Goal: Task Accomplishment & Management: Use online tool/utility

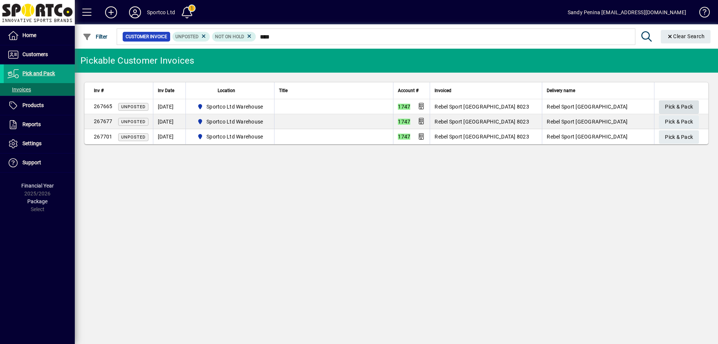
type input "****"
click at [687, 110] on span "Pick & Pack" at bounding box center [679, 107] width 28 height 12
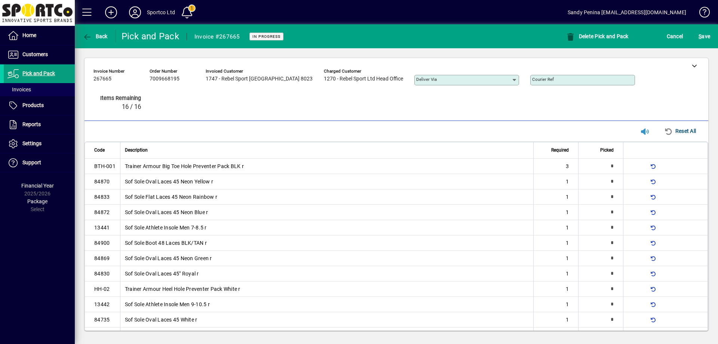
type input "*"
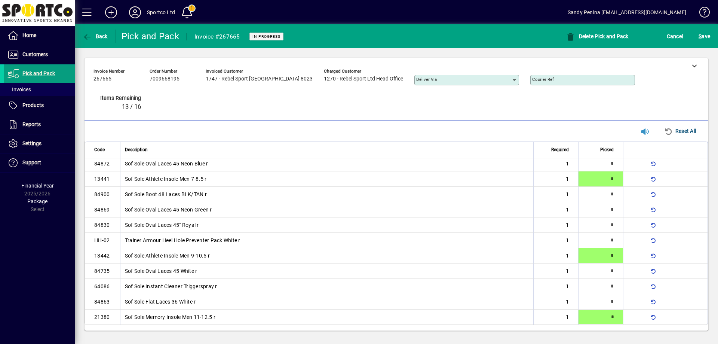
type input "*"
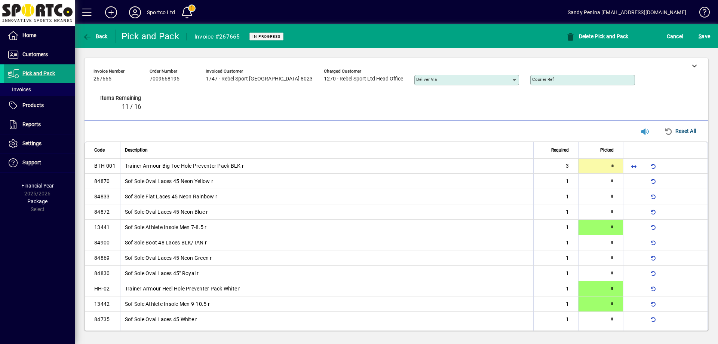
type input "*"
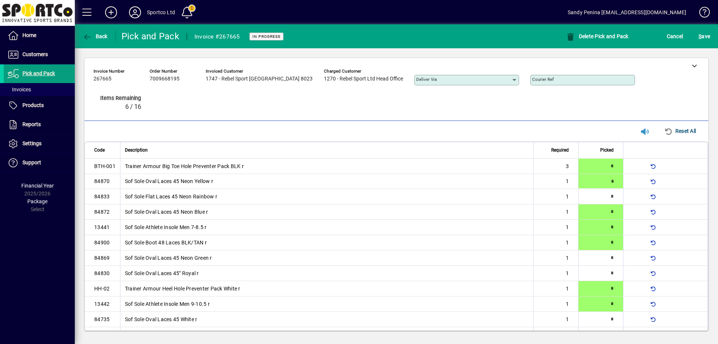
type input "*"
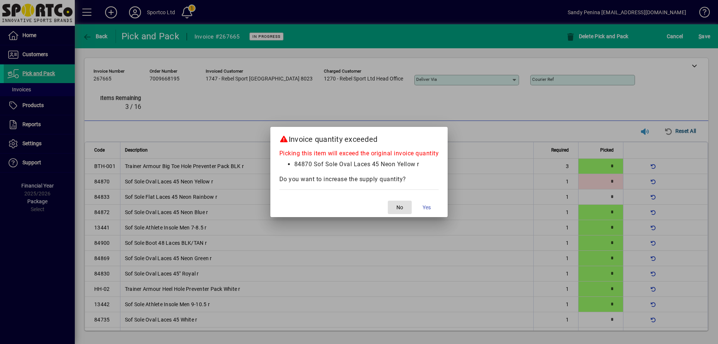
click at [394, 211] on span "button" at bounding box center [400, 207] width 24 height 18
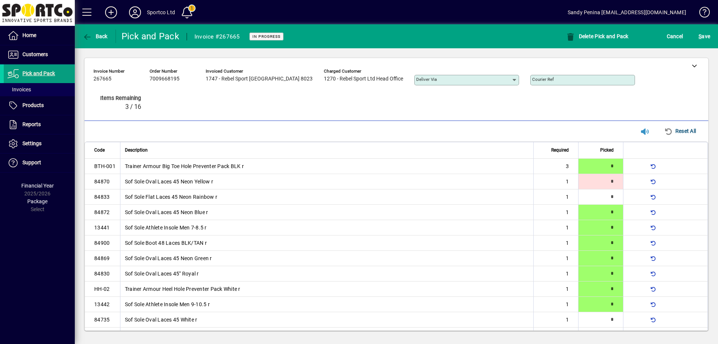
scroll to position [49, 0]
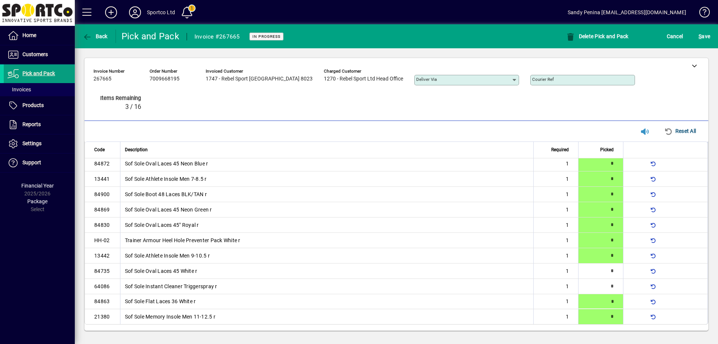
type input "*"
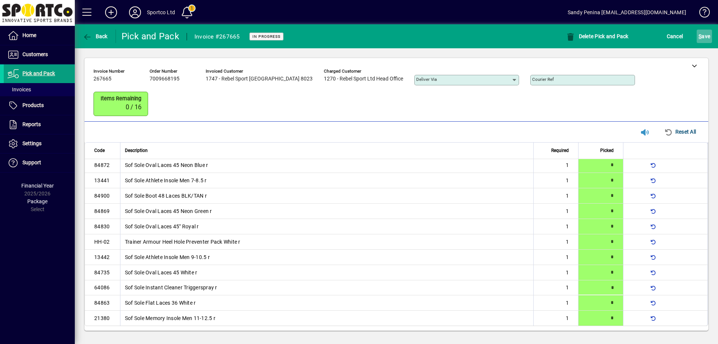
click at [703, 41] on span "S ave" at bounding box center [705, 36] width 12 height 12
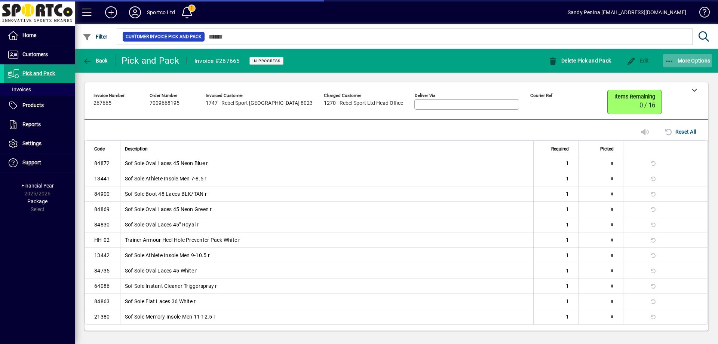
scroll to position [45, 0]
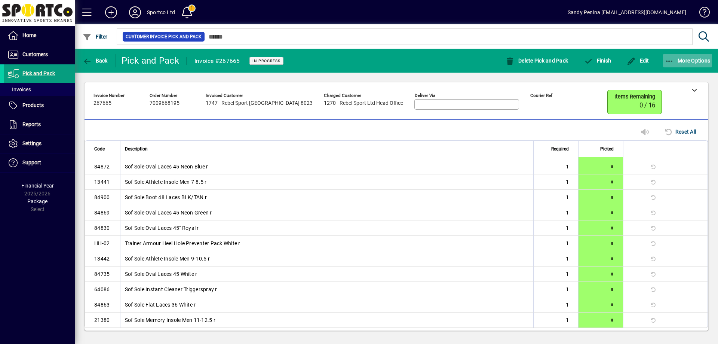
click at [687, 68] on span "button" at bounding box center [687, 61] width 49 height 18
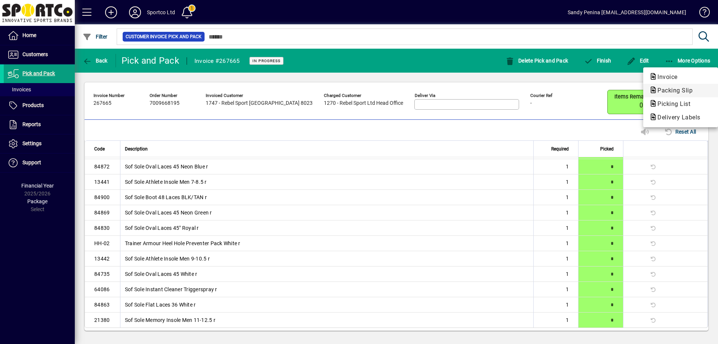
click at [693, 93] on span "Packing Slip" at bounding box center [672, 90] width 47 height 7
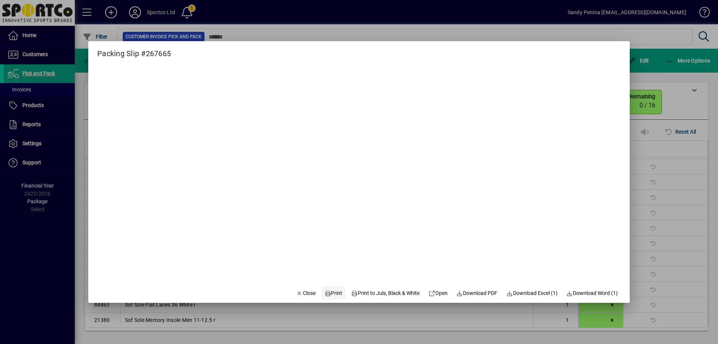
click at [327, 295] on span "Print" at bounding box center [334, 293] width 18 height 8
click at [300, 292] on span "Close" at bounding box center [305, 293] width 19 height 8
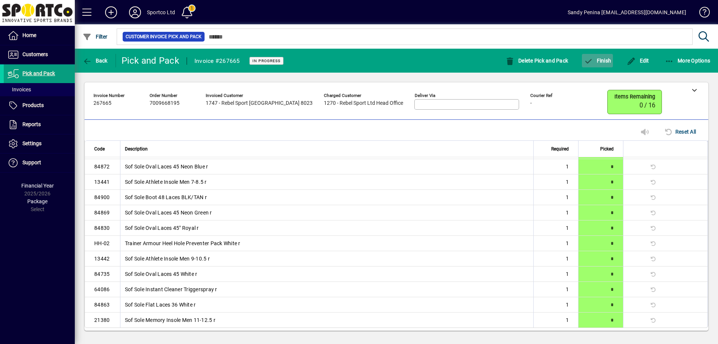
click at [597, 64] on span "button" at bounding box center [597, 61] width 31 height 18
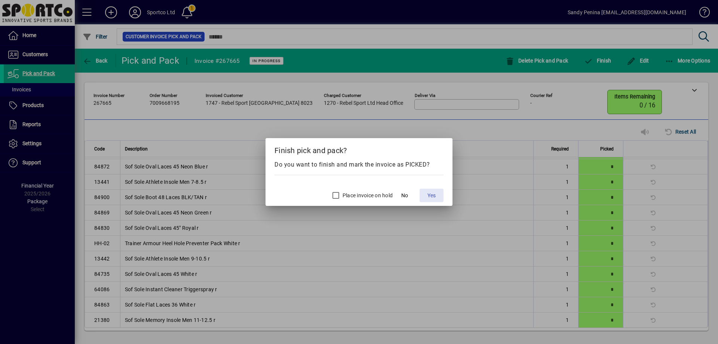
click at [430, 197] on span "Yes" at bounding box center [432, 196] width 8 height 8
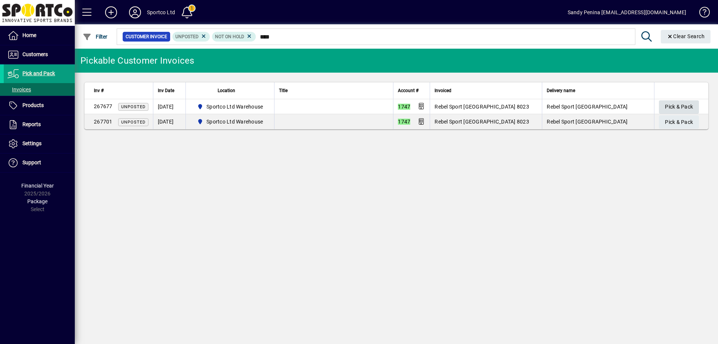
type input "****"
click at [683, 101] on span "Pick & Pack" at bounding box center [679, 107] width 28 height 12
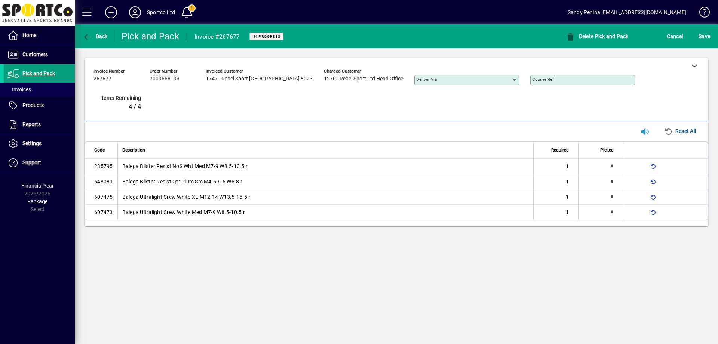
type input "*"
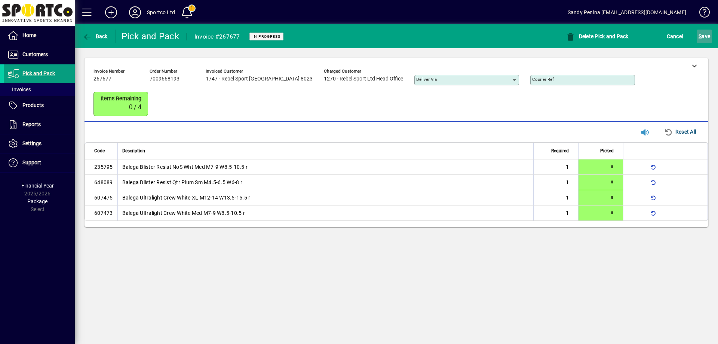
click at [701, 36] on span "S" at bounding box center [700, 36] width 3 height 6
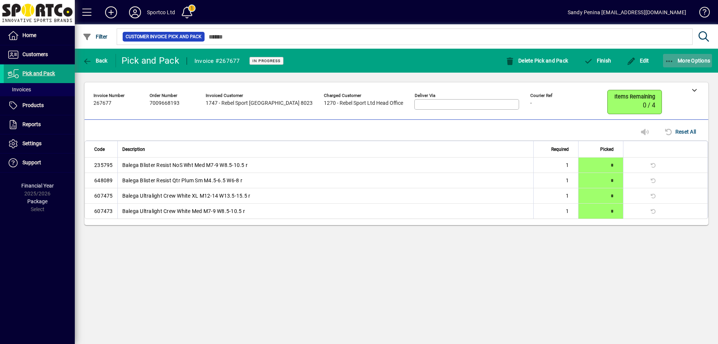
click at [706, 61] on span "More Options" at bounding box center [688, 61] width 46 height 6
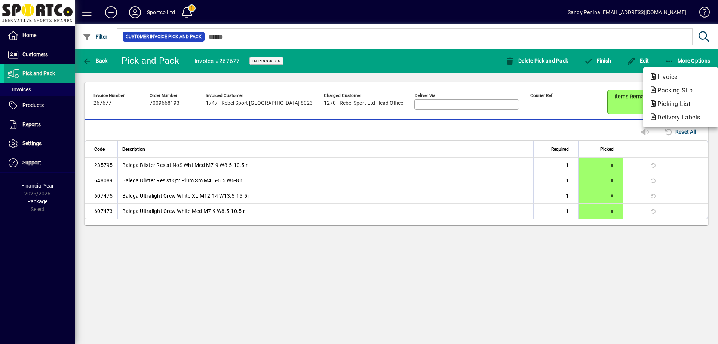
click at [706, 92] on span "Packing Slip" at bounding box center [680, 90] width 63 height 9
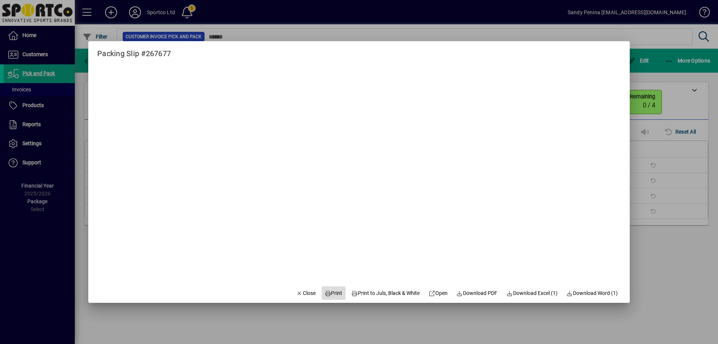
click at [333, 294] on span "Print" at bounding box center [334, 293] width 18 height 8
click at [303, 291] on span "Close" at bounding box center [305, 293] width 19 height 8
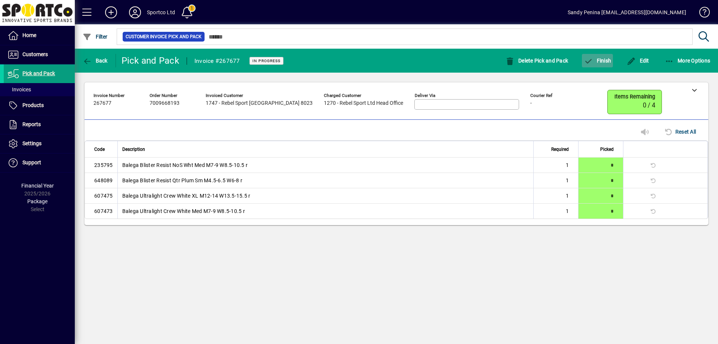
click at [601, 56] on span "button" at bounding box center [597, 61] width 31 height 18
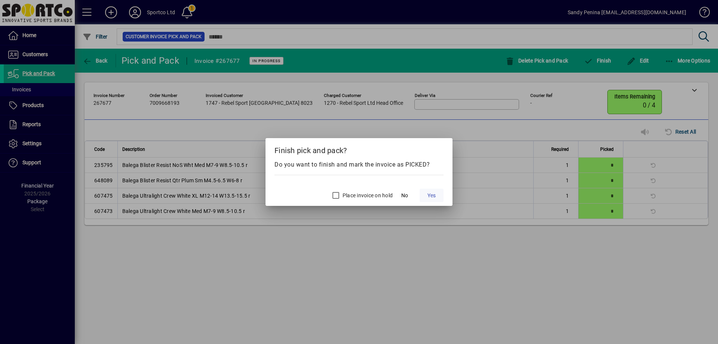
click at [439, 196] on span at bounding box center [432, 195] width 24 height 18
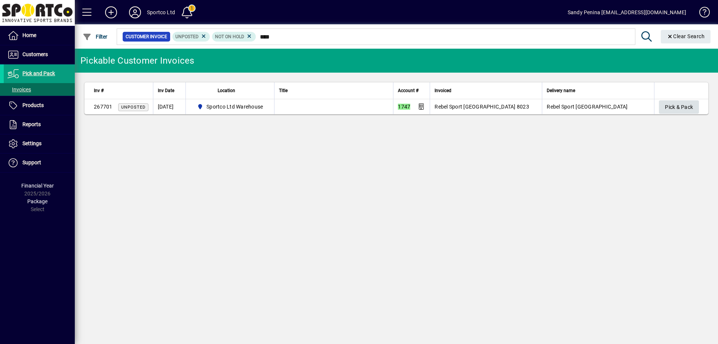
type input "****"
click at [675, 103] on span "Pick & Pack" at bounding box center [679, 107] width 28 height 12
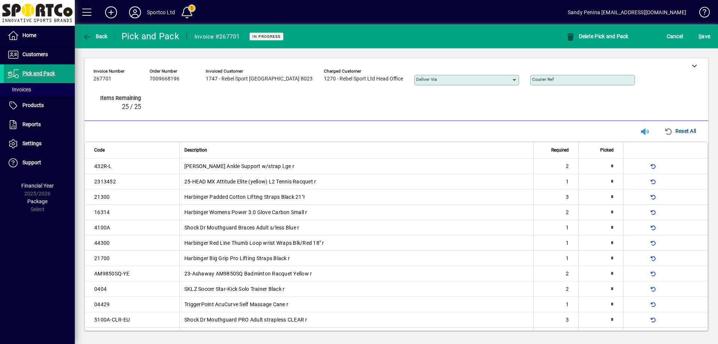
type input "*"
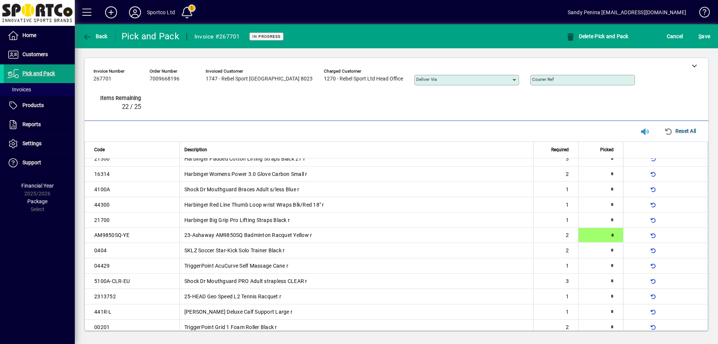
type input "*"
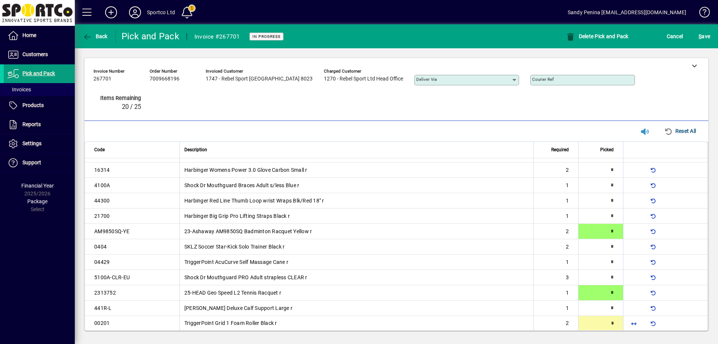
type input "*"
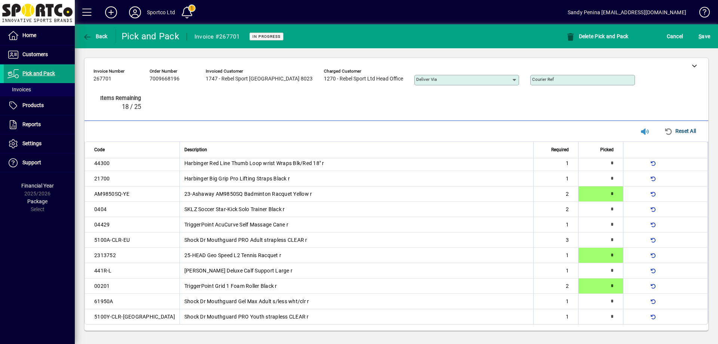
scroll to position [0, 0]
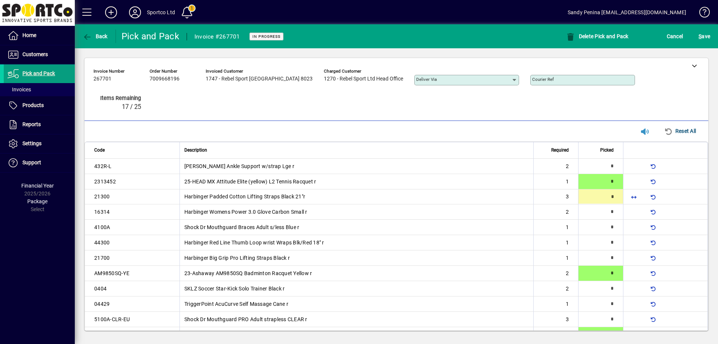
type input "*"
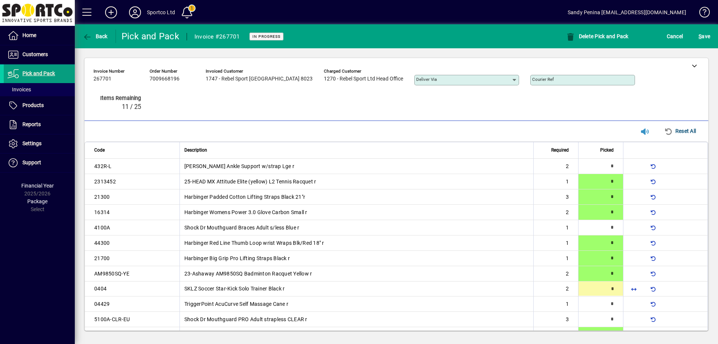
type input "*"
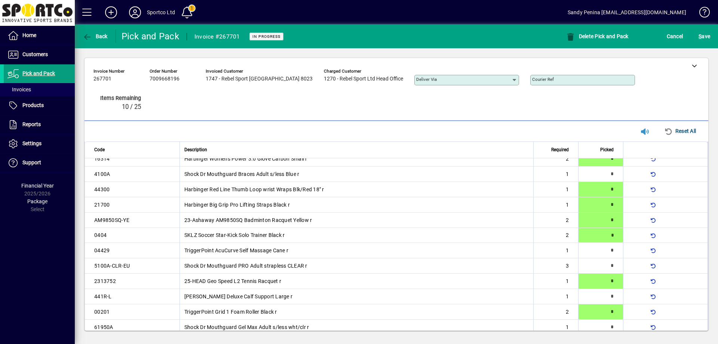
type input "*"
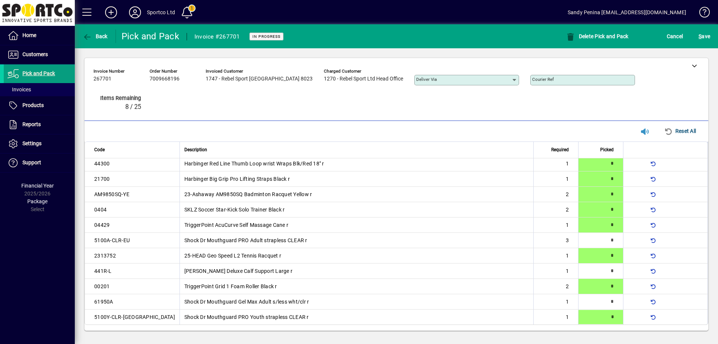
type input "*"
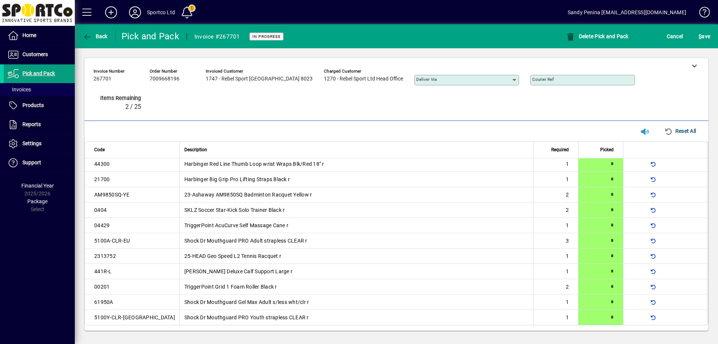
type input "*"
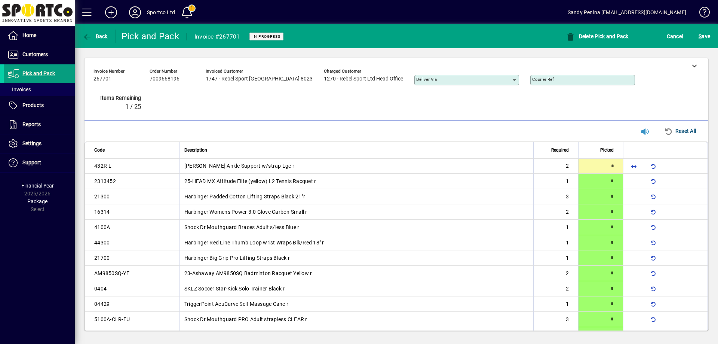
type input "*"
click at [711, 36] on span "submit" at bounding box center [704, 36] width 15 height 18
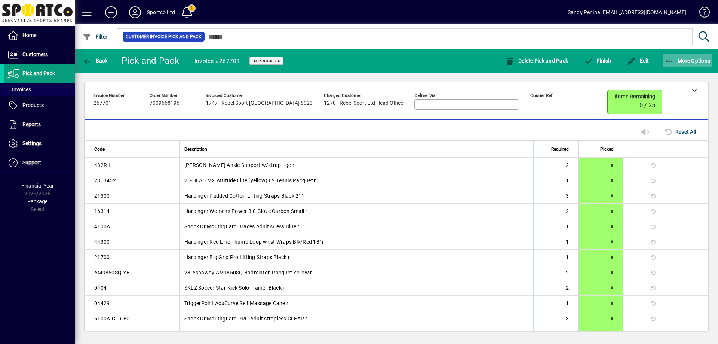
click at [680, 55] on span "button" at bounding box center [687, 61] width 49 height 18
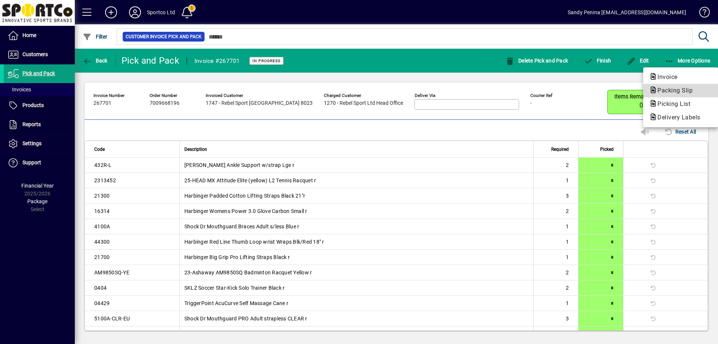
click at [681, 89] on span "Packing Slip" at bounding box center [672, 90] width 47 height 7
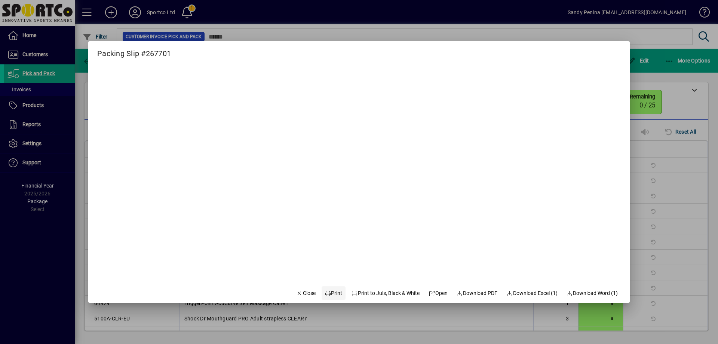
click at [325, 290] on span "Print" at bounding box center [334, 293] width 18 height 8
drag, startPoint x: 298, startPoint y: 295, endPoint x: 369, endPoint y: 263, distance: 77.5
click at [302, 293] on span "Close" at bounding box center [305, 293] width 19 height 8
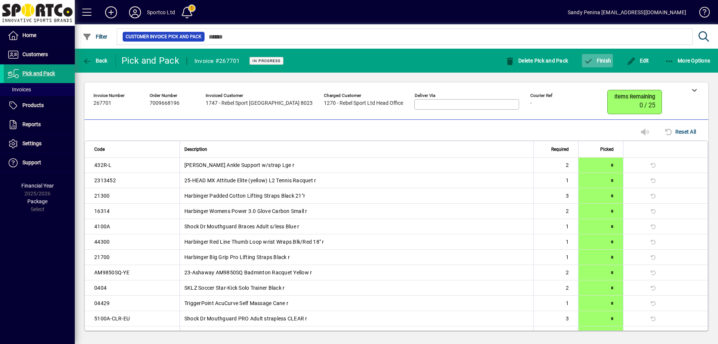
click at [597, 57] on span "button" at bounding box center [597, 61] width 31 height 18
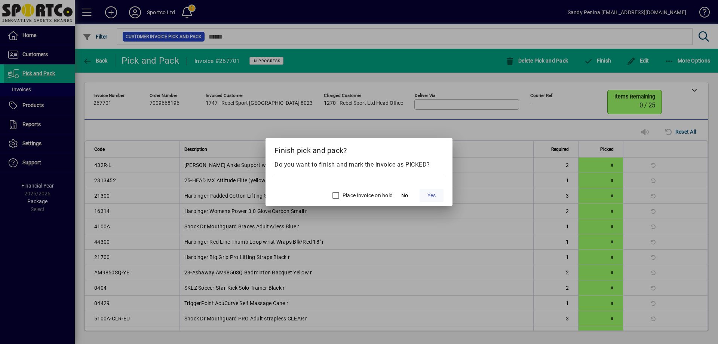
click at [432, 197] on span "Yes" at bounding box center [432, 196] width 8 height 8
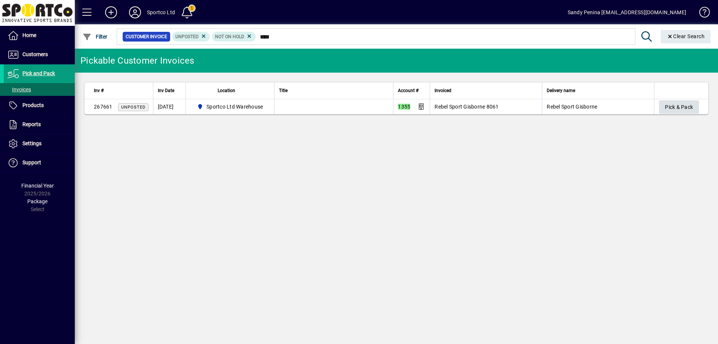
type input "****"
click at [670, 103] on span "Pick & Pack" at bounding box center [679, 107] width 28 height 12
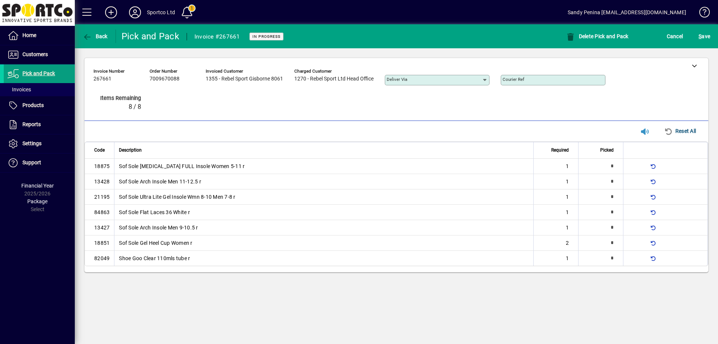
type input "*"
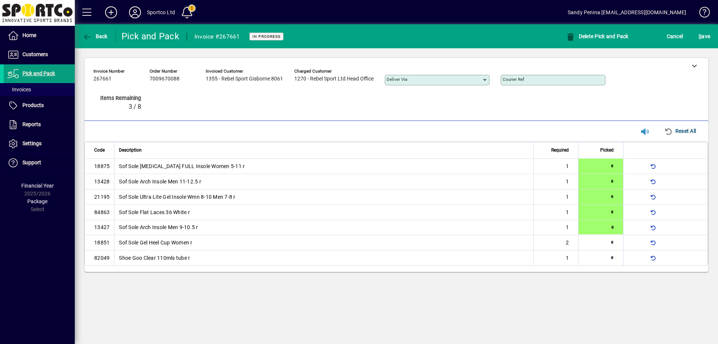
type input "*"
click at [632, 244] on span "button" at bounding box center [634, 242] width 18 height 18
type input "*"
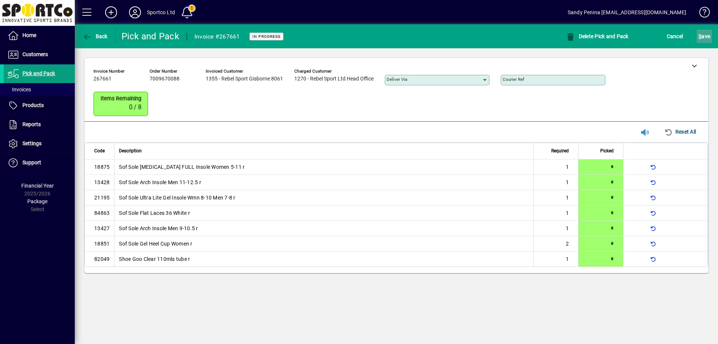
click at [707, 34] on span "S ave" at bounding box center [705, 36] width 12 height 12
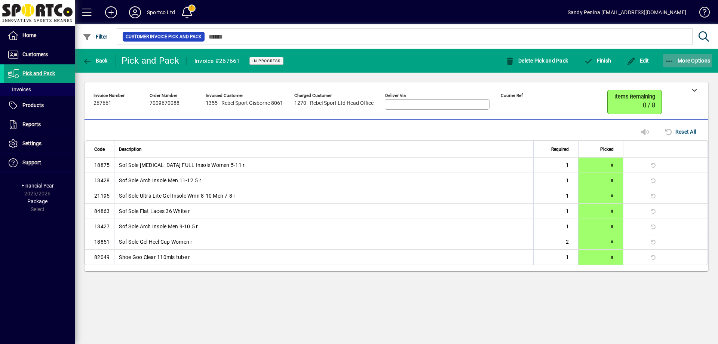
click at [692, 68] on span "button" at bounding box center [687, 61] width 49 height 18
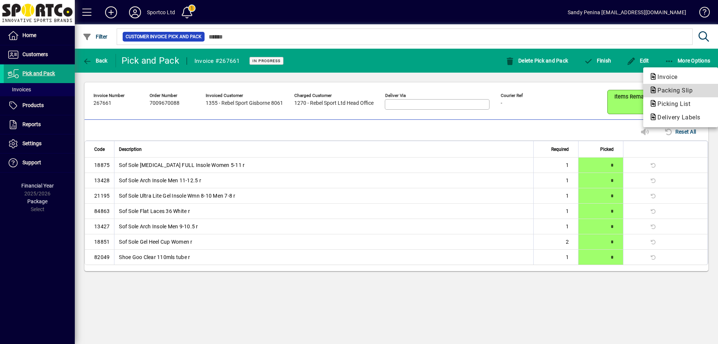
click at [682, 87] on span "Packing Slip" at bounding box center [672, 90] width 47 height 7
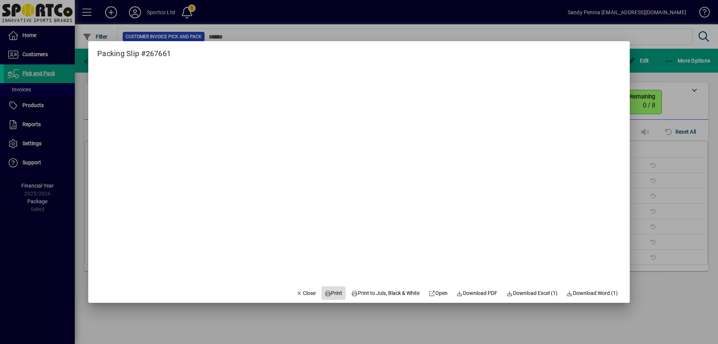
click at [334, 286] on span at bounding box center [334, 293] width 24 height 18
click at [296, 291] on icon "button" at bounding box center [299, 293] width 7 height 5
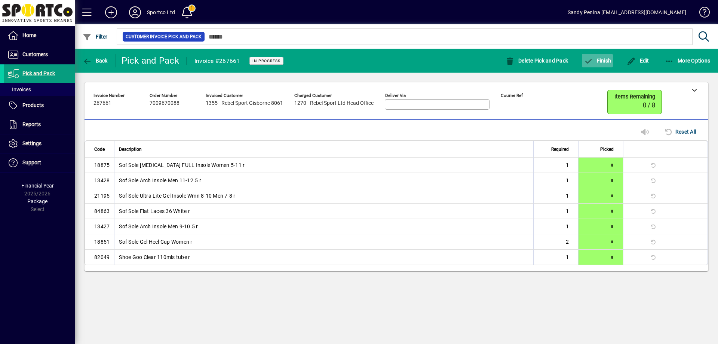
click at [597, 53] on span "button" at bounding box center [597, 61] width 31 height 18
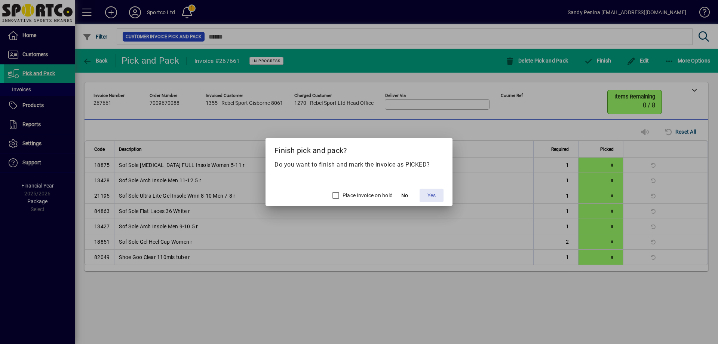
click at [429, 196] on span "Yes" at bounding box center [432, 196] width 8 height 8
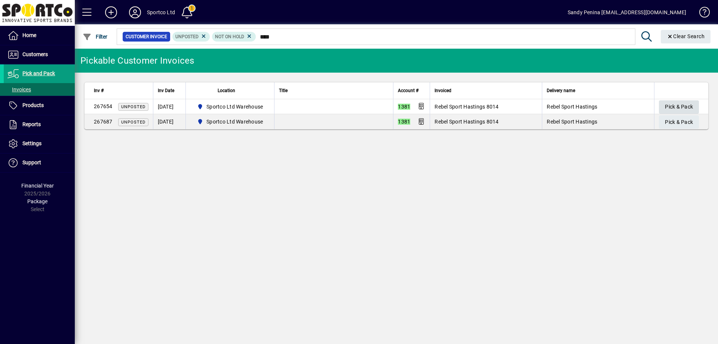
type input "****"
click at [691, 105] on span "Pick & Pack" at bounding box center [679, 107] width 28 height 12
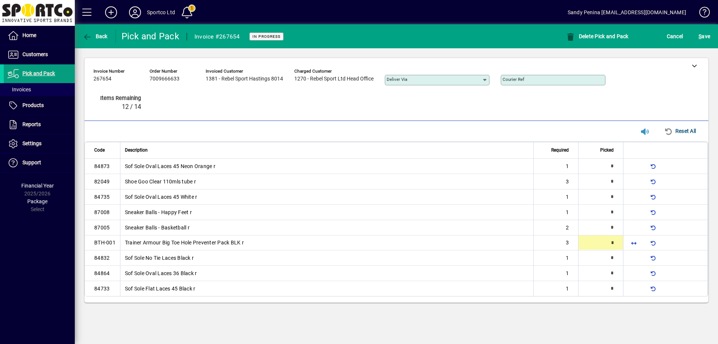
type input "*"
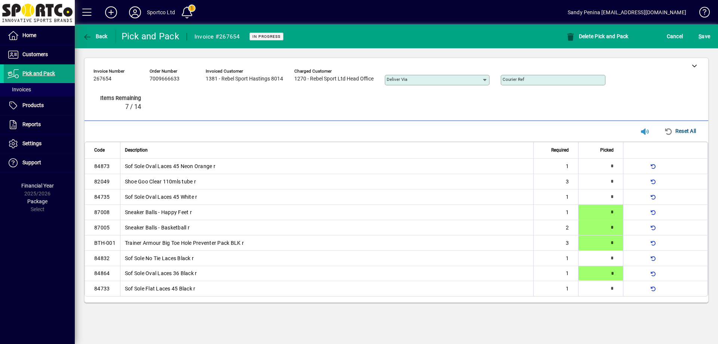
type input "*"
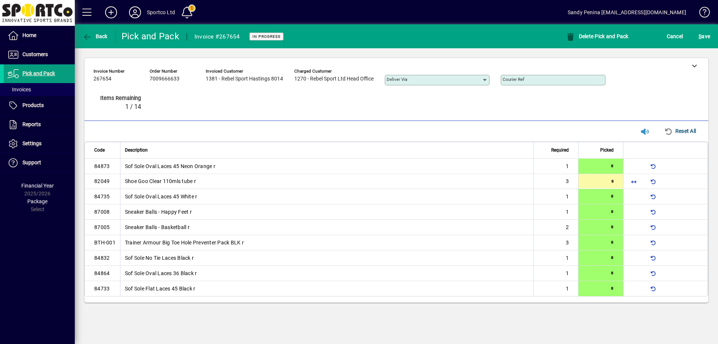
type input "*"
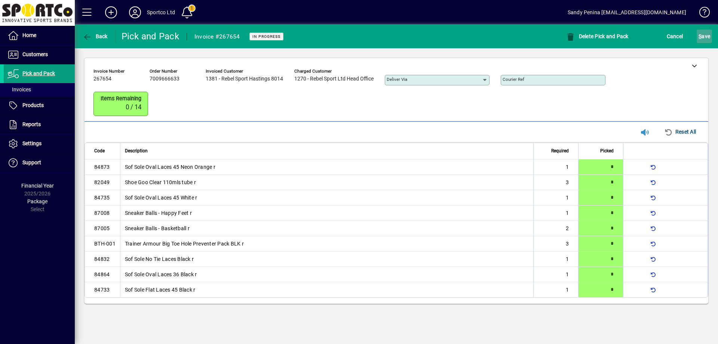
click at [698, 37] on span "submit" at bounding box center [704, 36] width 15 height 18
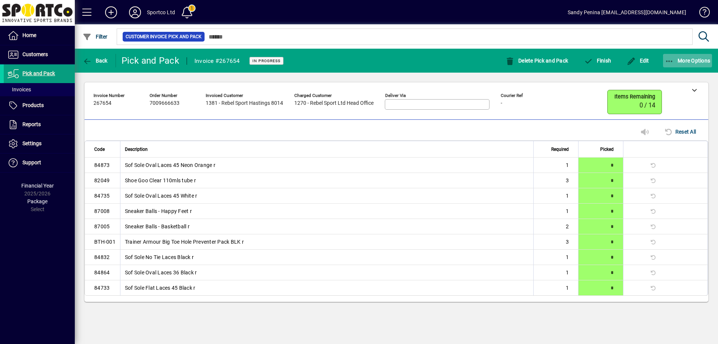
click at [692, 58] on span "More Options" at bounding box center [688, 61] width 46 height 6
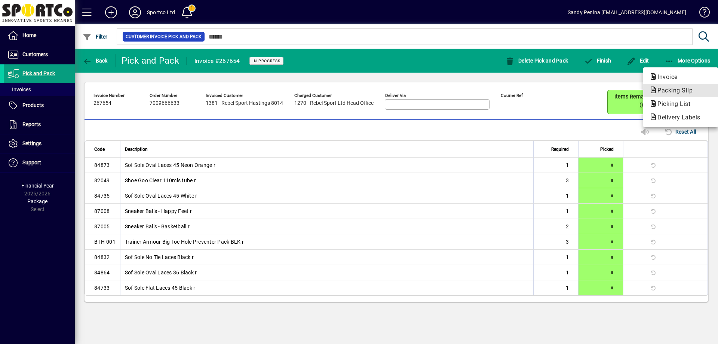
click at [686, 89] on span "Packing Slip" at bounding box center [672, 90] width 47 height 7
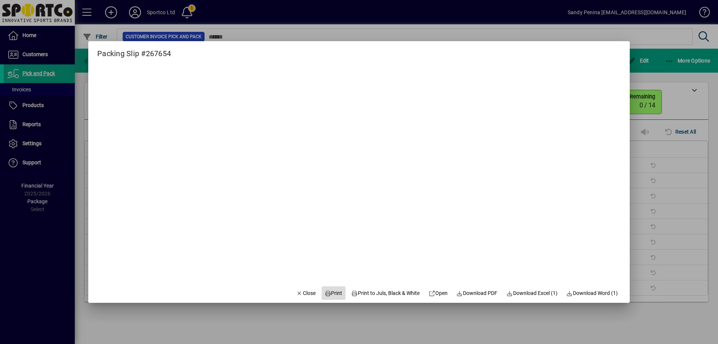
click at [326, 296] on span "Print" at bounding box center [334, 293] width 18 height 8
click at [296, 294] on icon "button" at bounding box center [299, 293] width 7 height 5
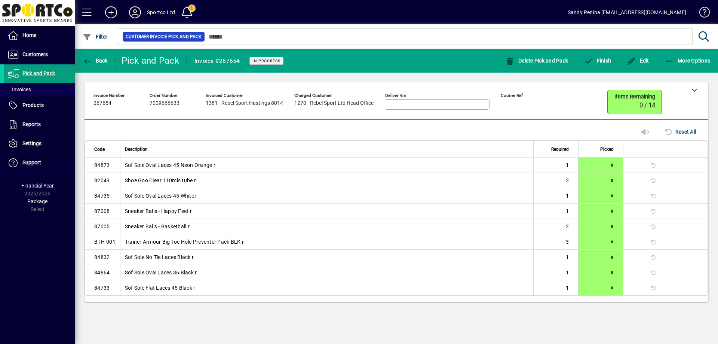
click at [596, 72] on mat-toolbar-row "Back Pick and Pack Invoice #267654 In Progress Delete Pick and Pack Finish Edit…" at bounding box center [396, 61] width 643 height 24
click at [598, 65] on span "button" at bounding box center [597, 61] width 31 height 18
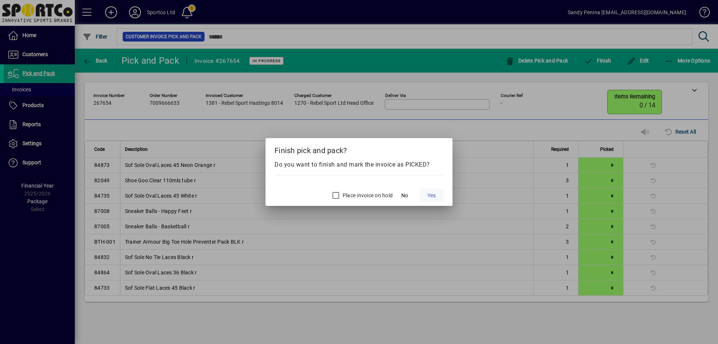
click at [424, 195] on span at bounding box center [432, 195] width 24 height 18
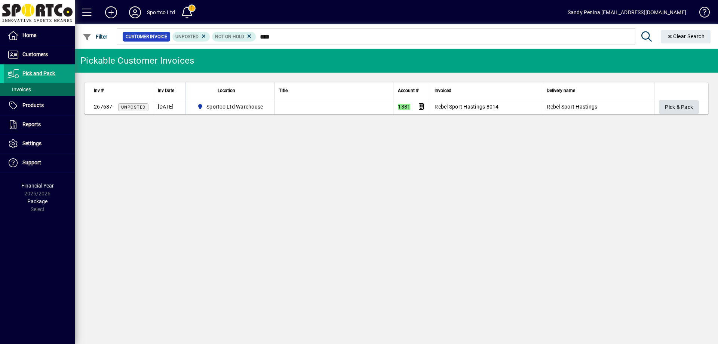
type input "****"
click at [692, 108] on span "Pick & Pack" at bounding box center [679, 107] width 28 height 12
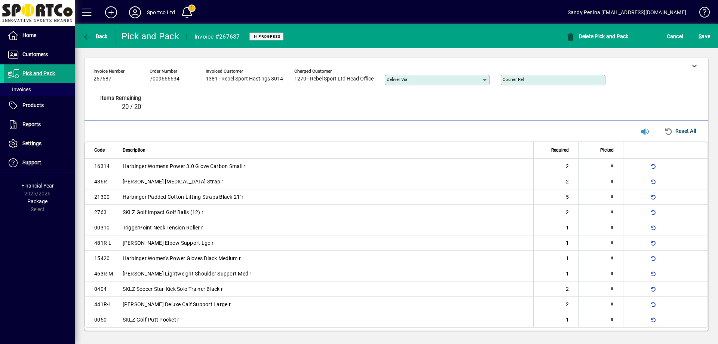
type input "*"
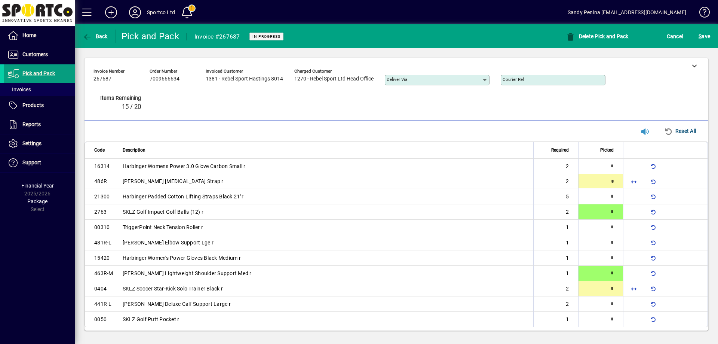
type input "*"
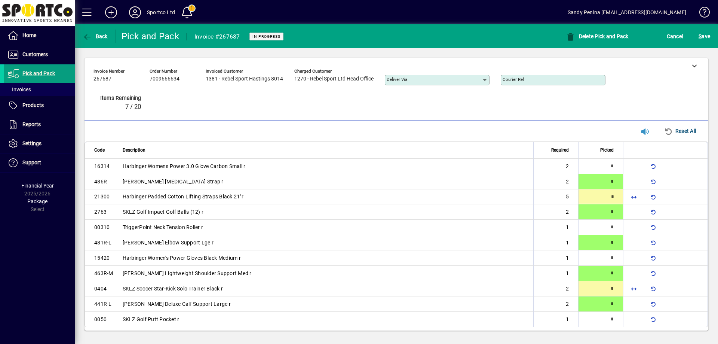
type input "*"
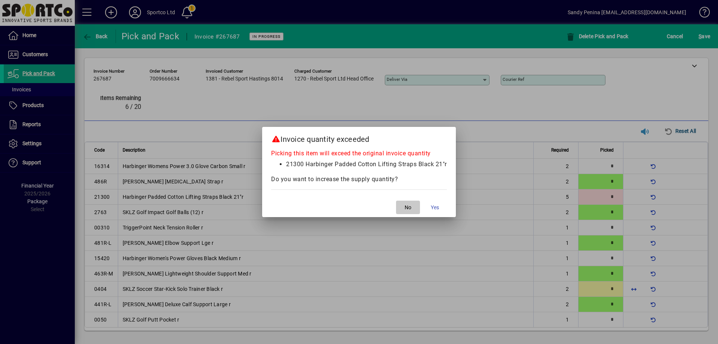
click at [400, 210] on span "button" at bounding box center [408, 207] width 24 height 18
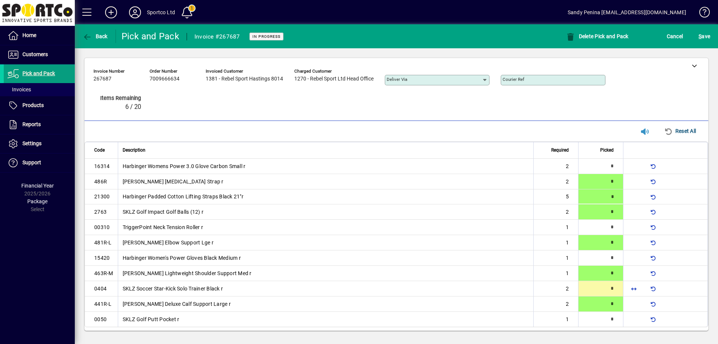
type input "*"
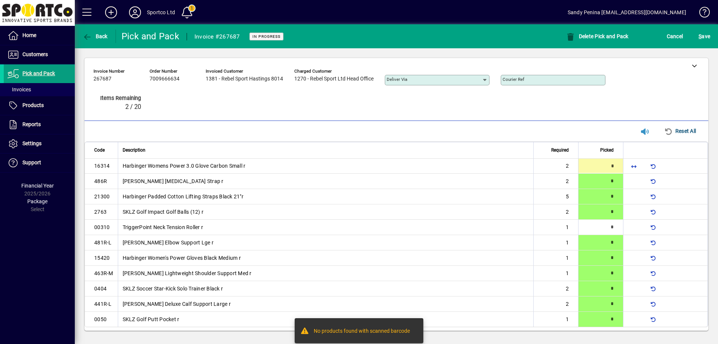
type input "*"
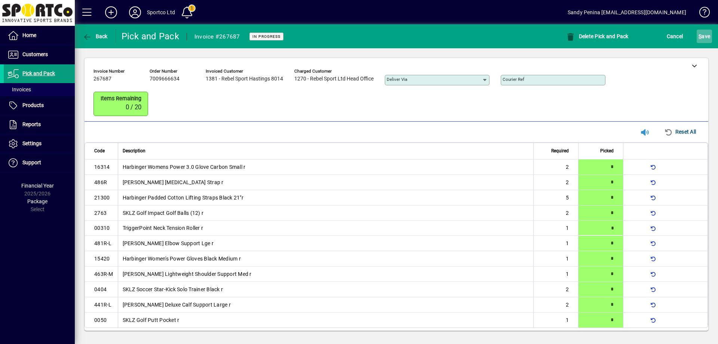
click at [709, 37] on span "S ave" at bounding box center [705, 36] width 12 height 12
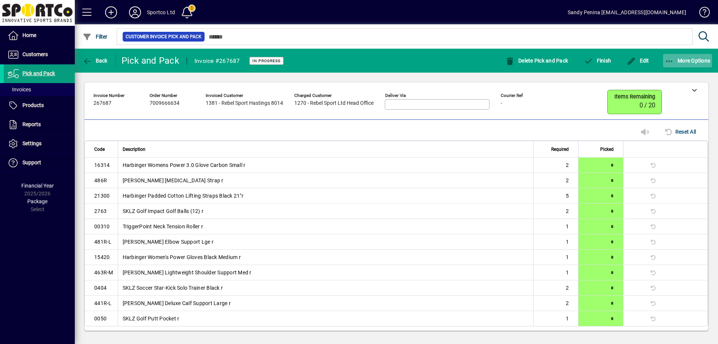
click at [701, 63] on span "More Options" at bounding box center [688, 61] width 46 height 6
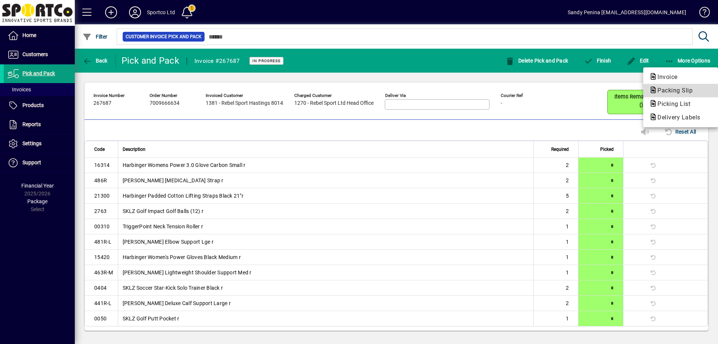
click at [695, 89] on span "Packing Slip" at bounding box center [672, 90] width 47 height 7
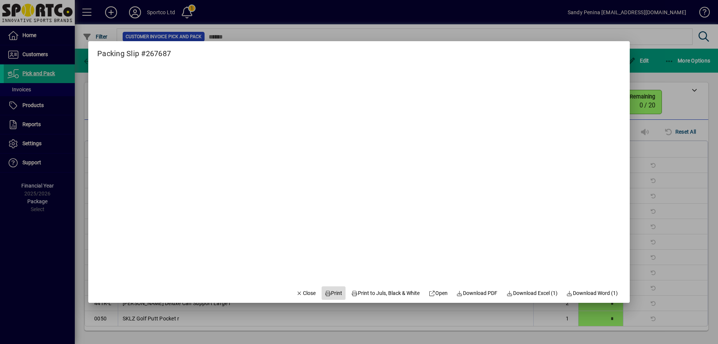
click at [333, 293] on span "Print" at bounding box center [334, 293] width 18 height 8
drag, startPoint x: 300, startPoint y: 288, endPoint x: 319, endPoint y: 279, distance: 20.6
click at [312, 283] on mat-dialog-actions "Close Print Print to Juls, Black & White Open Download PDF Download Excel (1) D…" at bounding box center [457, 293] width 346 height 20
drag, startPoint x: 297, startPoint y: 289, endPoint x: 304, endPoint y: 287, distance: 6.9
click at [302, 288] on button "Close" at bounding box center [305, 292] width 25 height 13
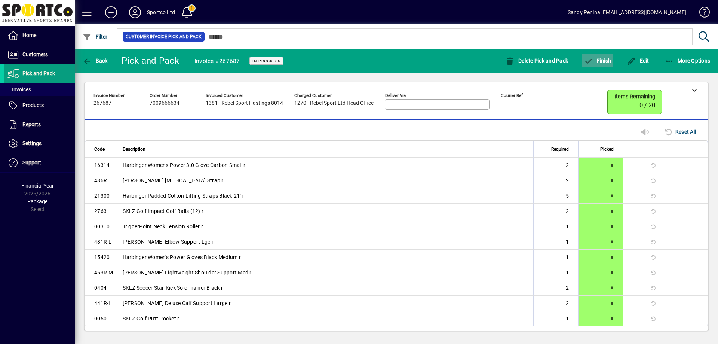
click at [611, 59] on span "Finish" at bounding box center [597, 61] width 27 height 6
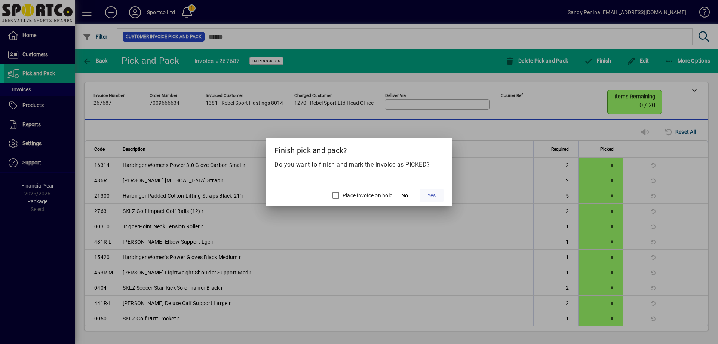
click at [439, 195] on span at bounding box center [432, 195] width 24 height 18
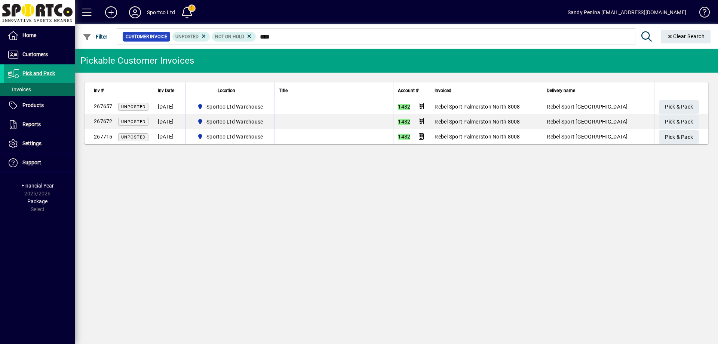
type input "****"
click at [672, 99] on th at bounding box center [681, 90] width 54 height 17
click at [673, 101] on span "Pick & Pack" at bounding box center [679, 107] width 28 height 12
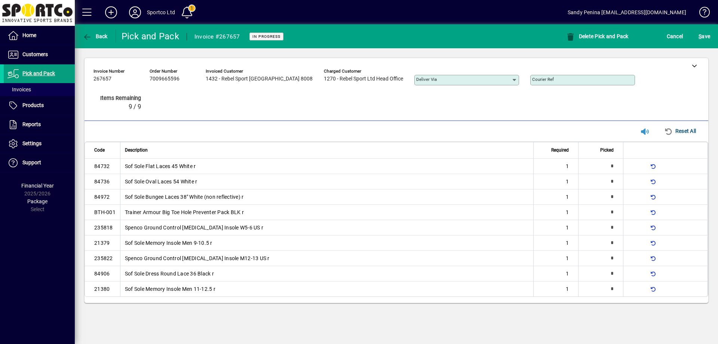
type input "*"
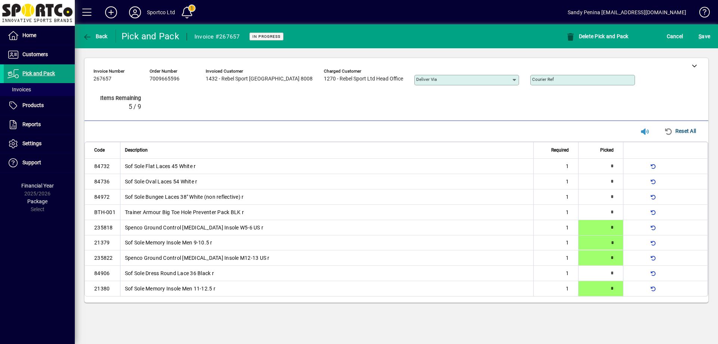
type input "*"
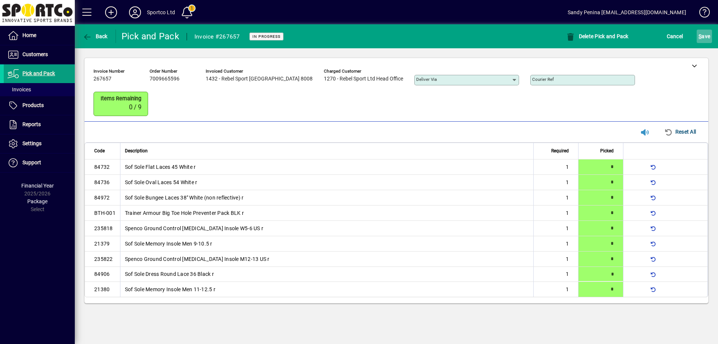
click at [700, 33] on span "S ave" at bounding box center [705, 36] width 12 height 12
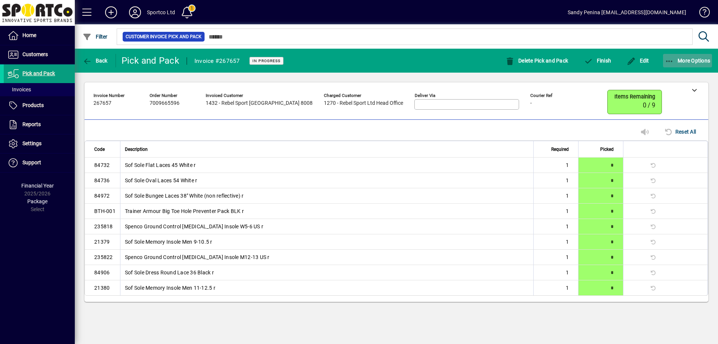
click at [696, 53] on span "button" at bounding box center [687, 61] width 49 height 18
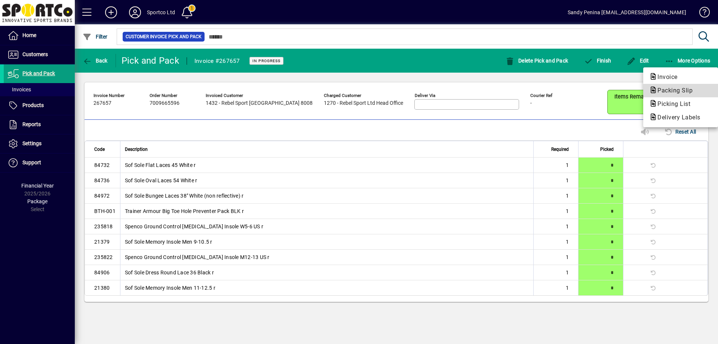
click at [693, 93] on span "Packing Slip" at bounding box center [672, 90] width 47 height 7
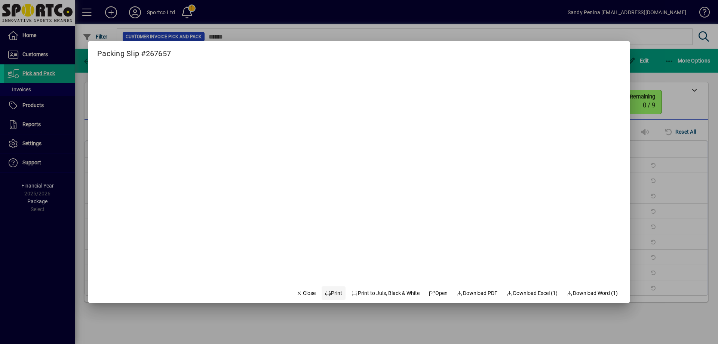
click at [328, 296] on span "Print" at bounding box center [334, 293] width 18 height 8
click at [322, 298] on span at bounding box center [334, 293] width 24 height 18
click at [307, 290] on span "Close" at bounding box center [305, 293] width 19 height 8
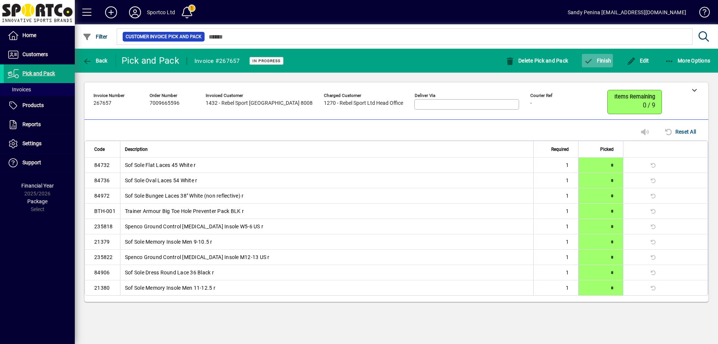
click at [610, 63] on span "Finish" at bounding box center [597, 61] width 27 height 6
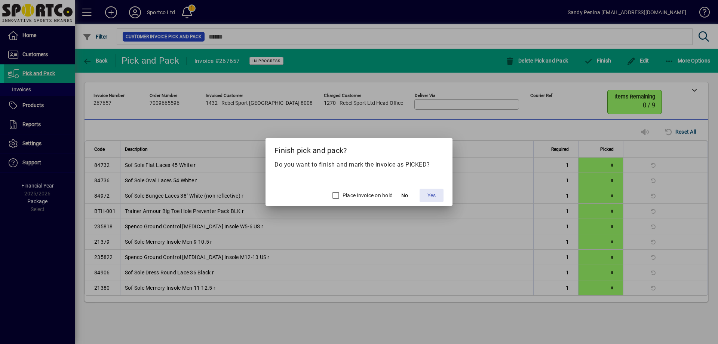
click at [433, 198] on span "Yes" at bounding box center [432, 196] width 8 height 8
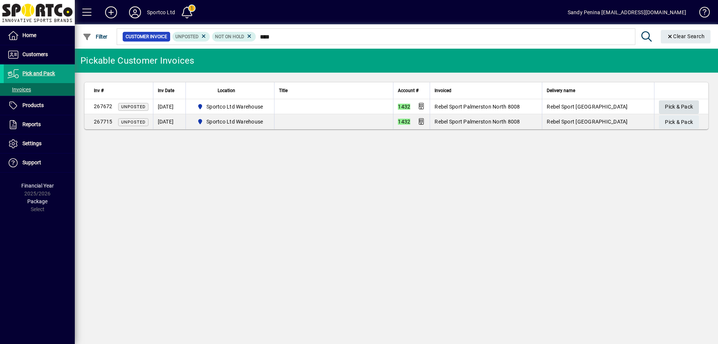
type input "****"
click at [664, 107] on span "button" at bounding box center [679, 107] width 40 height 18
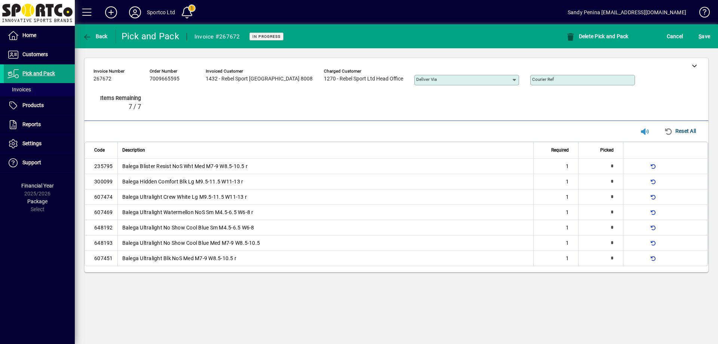
type input "*"
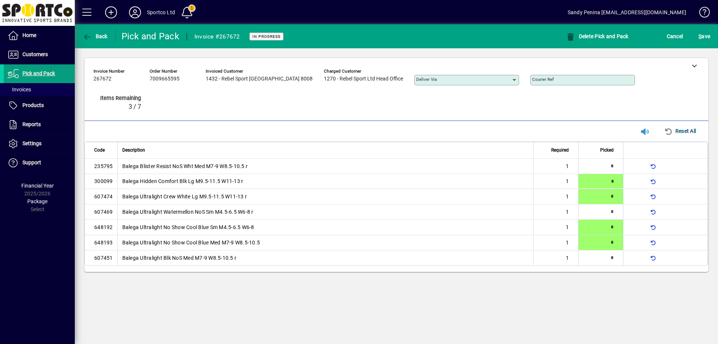
type input "*"
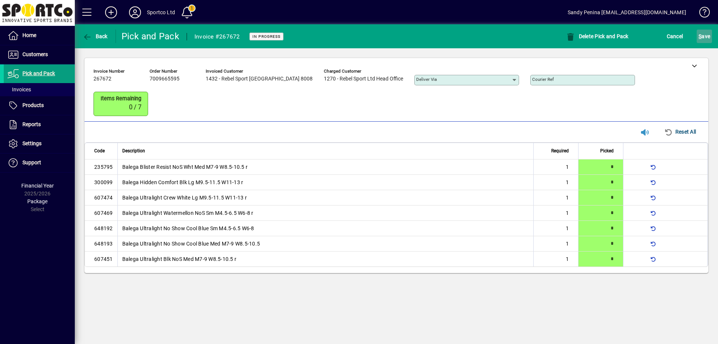
click at [699, 40] on button "S ave" at bounding box center [704, 36] width 15 height 13
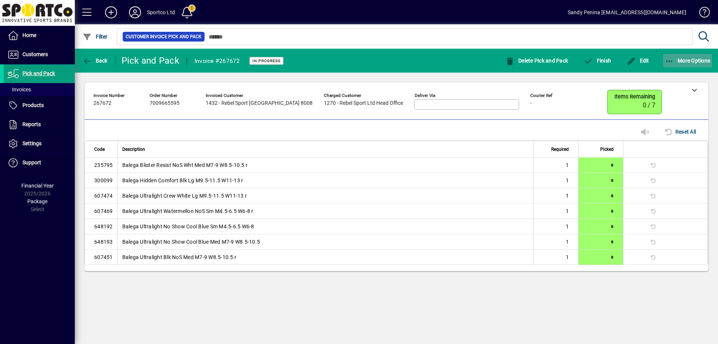
click at [683, 61] on span "More Options" at bounding box center [688, 61] width 46 height 6
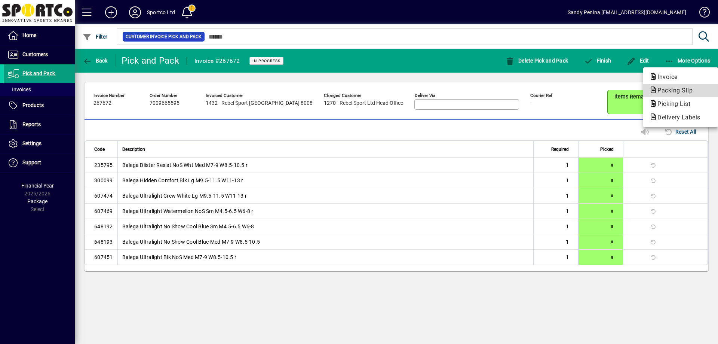
click at [685, 87] on span "Packing Slip" at bounding box center [672, 90] width 47 height 7
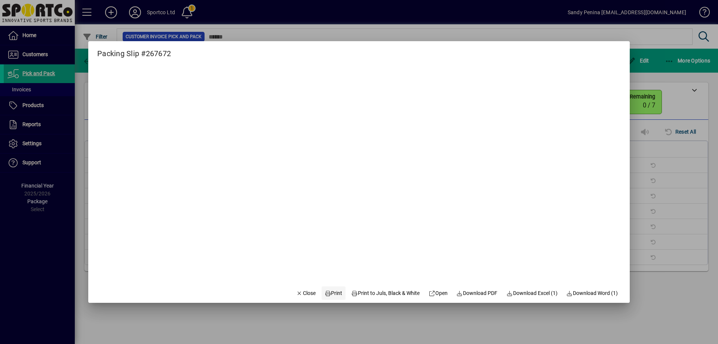
click at [334, 296] on span "Print" at bounding box center [334, 293] width 18 height 8
click at [304, 289] on span "Close" at bounding box center [305, 293] width 19 height 8
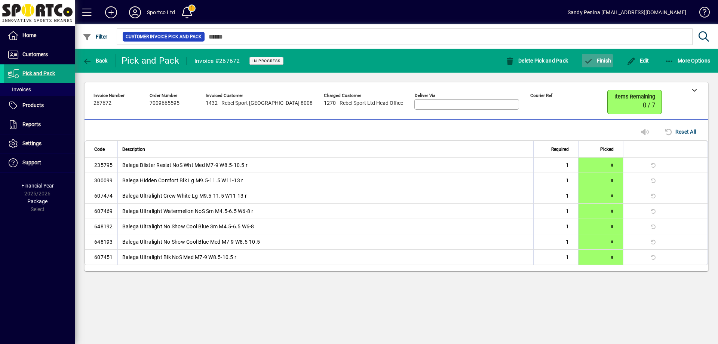
click at [600, 59] on span "Finish" at bounding box center [597, 61] width 27 height 6
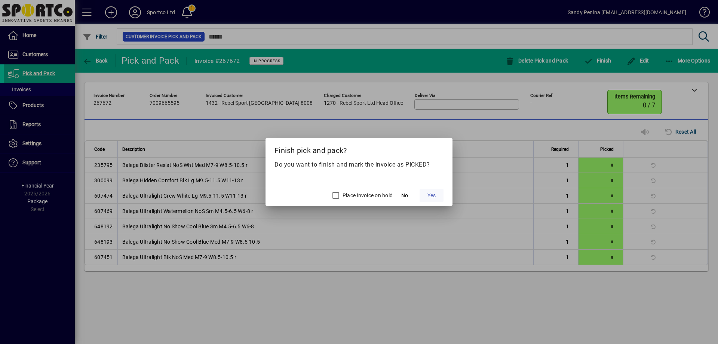
click at [428, 193] on span "Yes" at bounding box center [432, 196] width 8 height 8
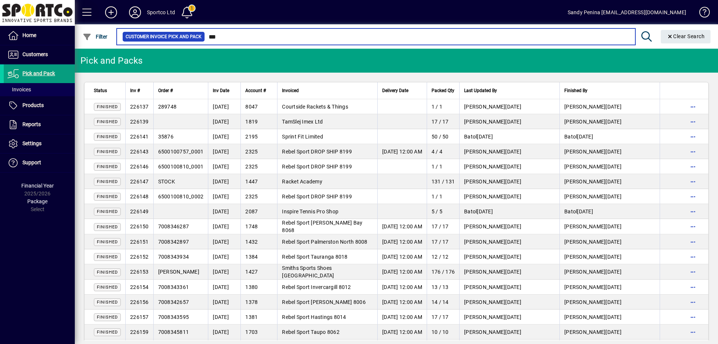
type input "****"
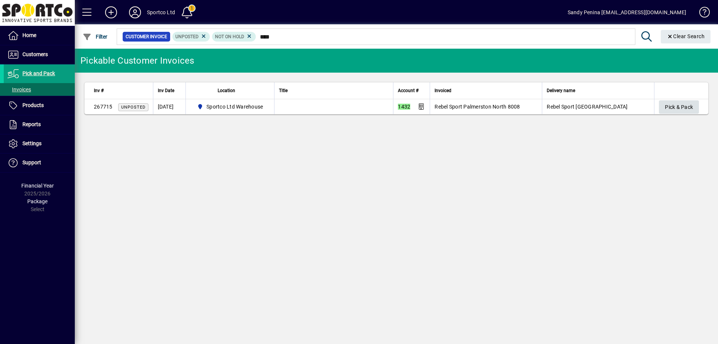
type input "****"
click at [695, 102] on span "button" at bounding box center [679, 107] width 40 height 18
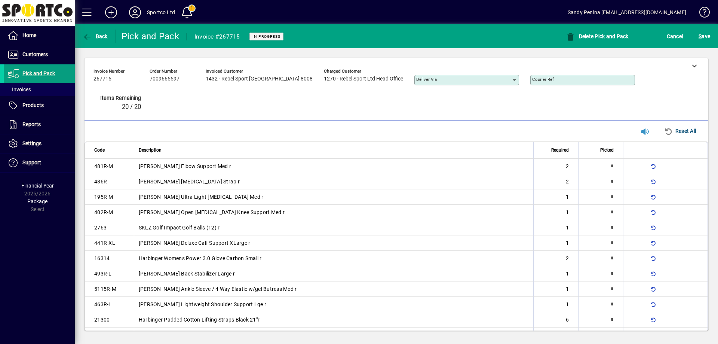
type input "*"
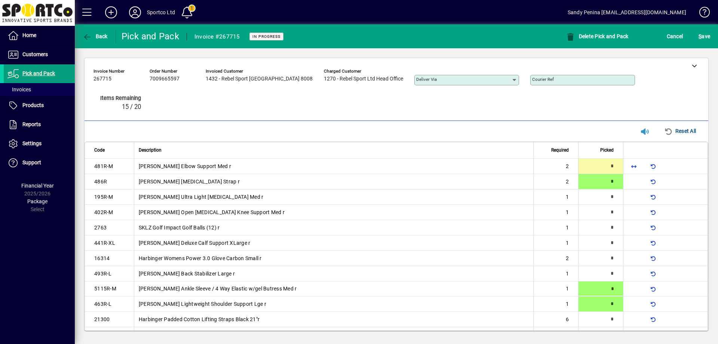
type input "*"
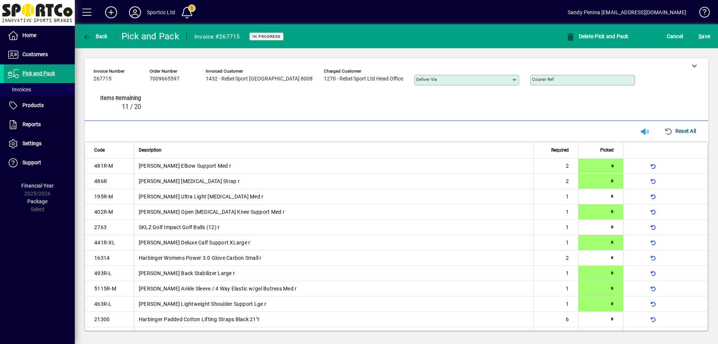
type input "*"
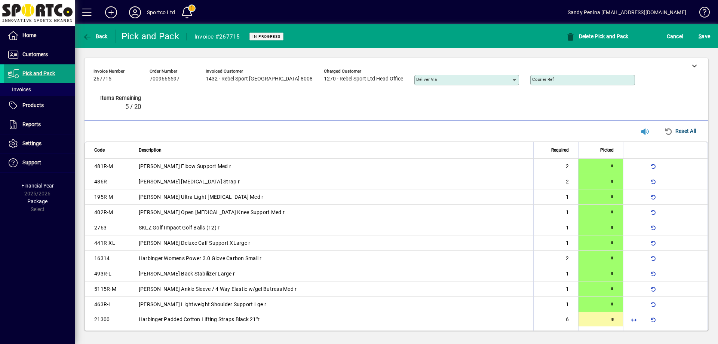
scroll to position [18, 0]
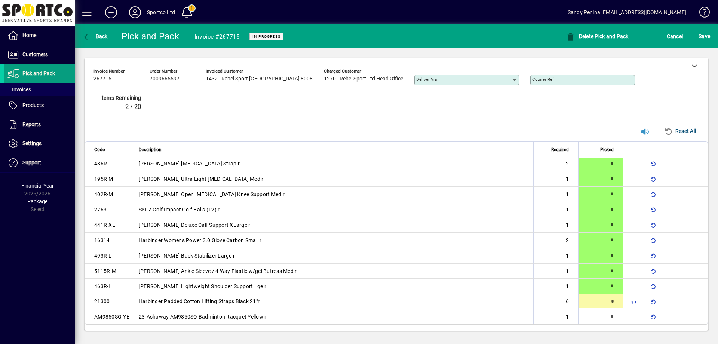
type input "*"
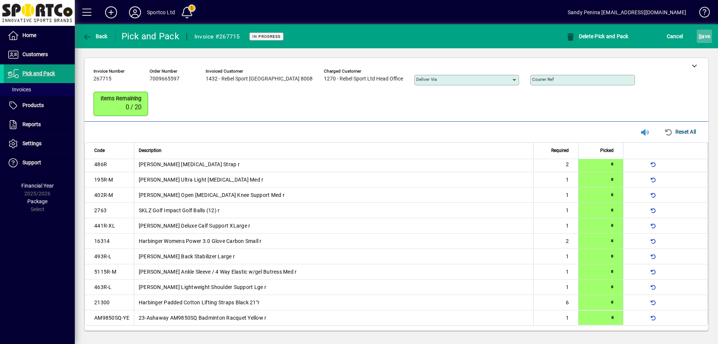
click at [704, 37] on span "S ave" at bounding box center [705, 36] width 12 height 12
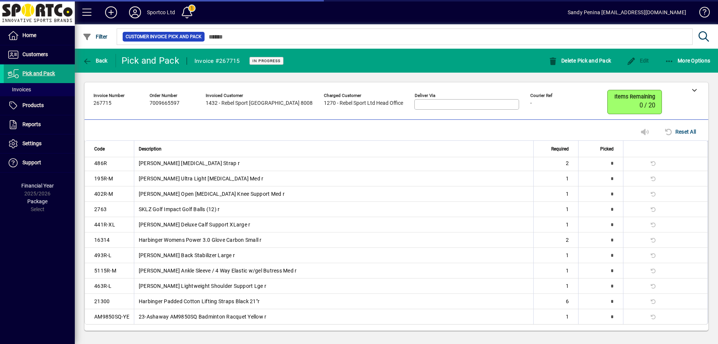
scroll to position [0, 0]
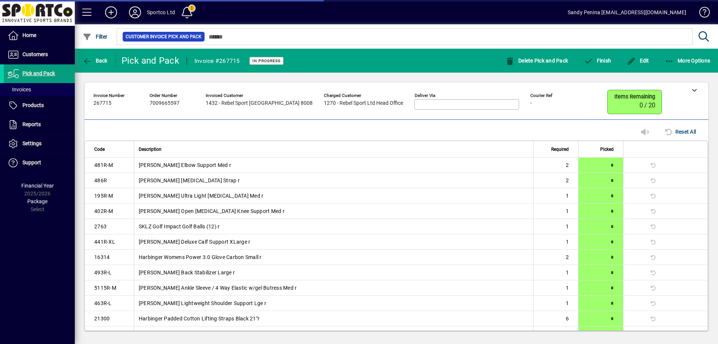
click at [704, 43] on div "Customer Invoice Pick and Pack" at bounding box center [415, 36] width 599 height 24
click at [700, 58] on span "More Options" at bounding box center [688, 61] width 46 height 6
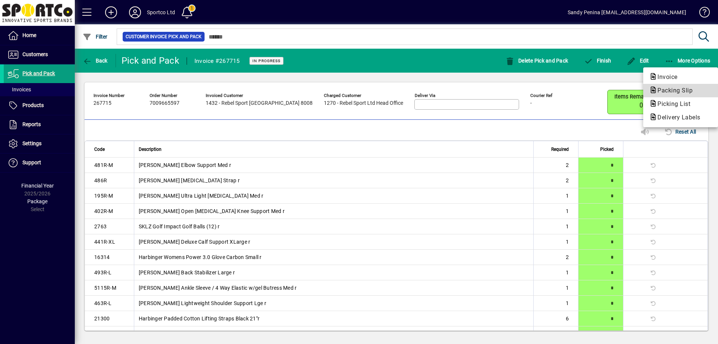
click at [693, 89] on span "Packing Slip" at bounding box center [672, 90] width 47 height 7
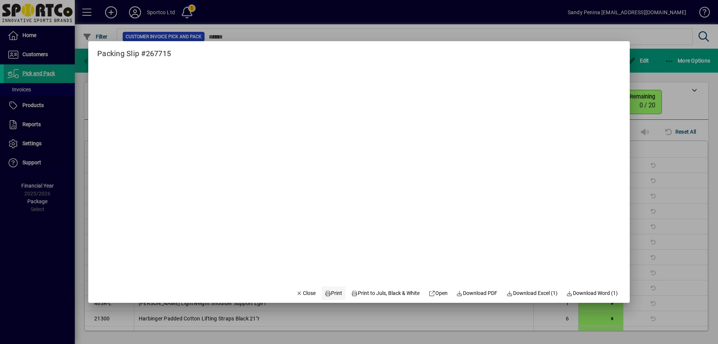
click at [325, 293] on span "Print" at bounding box center [334, 293] width 18 height 8
drag, startPoint x: 304, startPoint y: 294, endPoint x: 504, endPoint y: 239, distance: 207.6
click at [305, 293] on span "Close" at bounding box center [305, 293] width 19 height 8
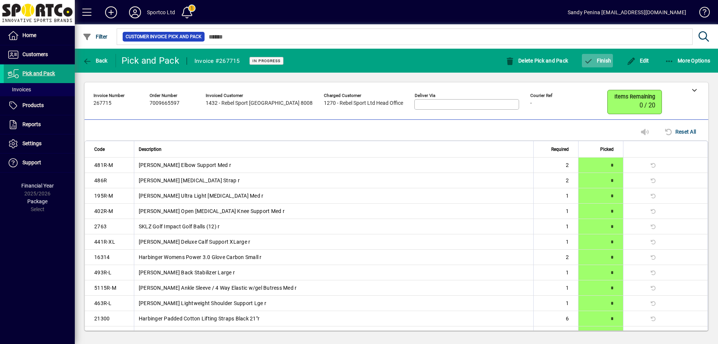
click at [599, 65] on span "button" at bounding box center [597, 61] width 31 height 18
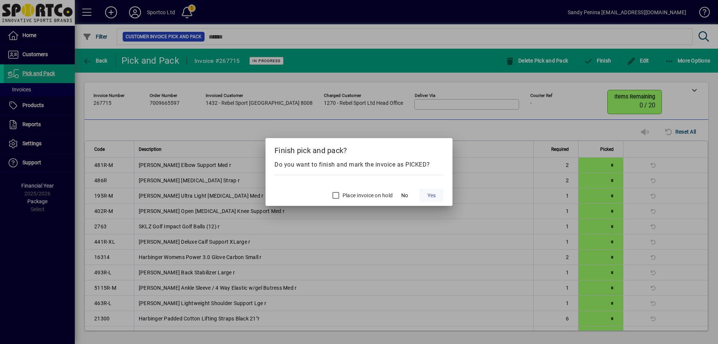
click at [431, 195] on span "Yes" at bounding box center [432, 196] width 8 height 8
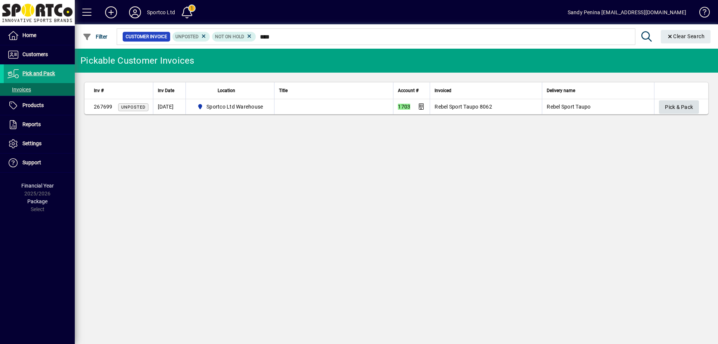
type input "****"
click at [695, 105] on span "button" at bounding box center [679, 107] width 40 height 18
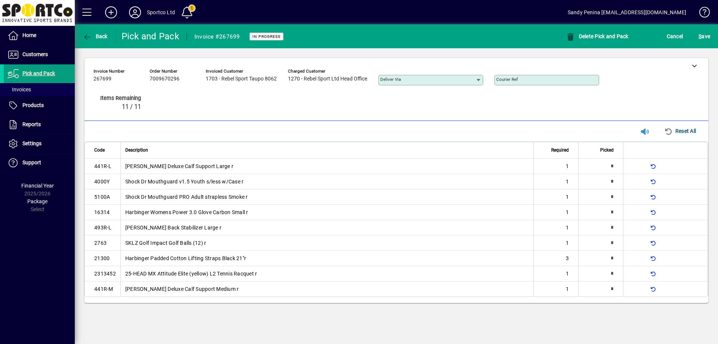
type input "*"
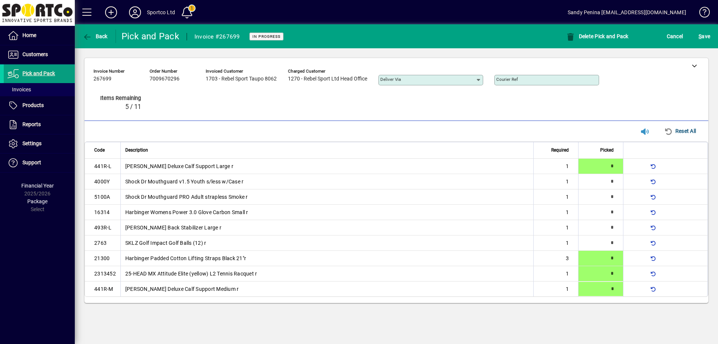
type input "*"
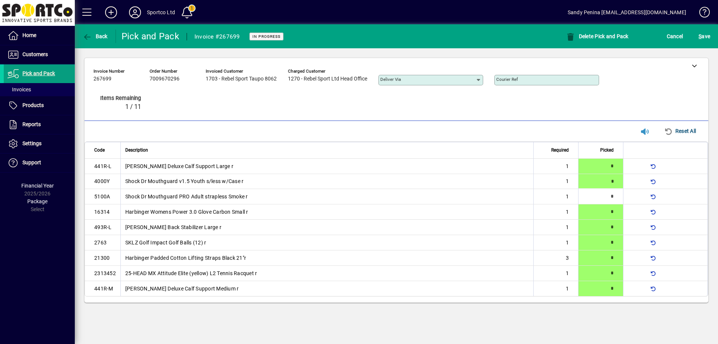
type input "*"
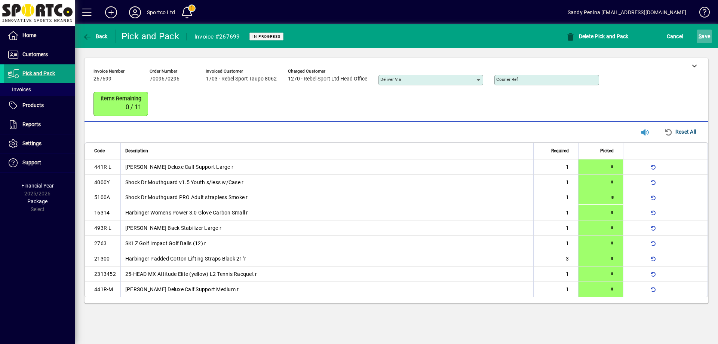
click at [701, 37] on span "S" at bounding box center [700, 36] width 3 height 6
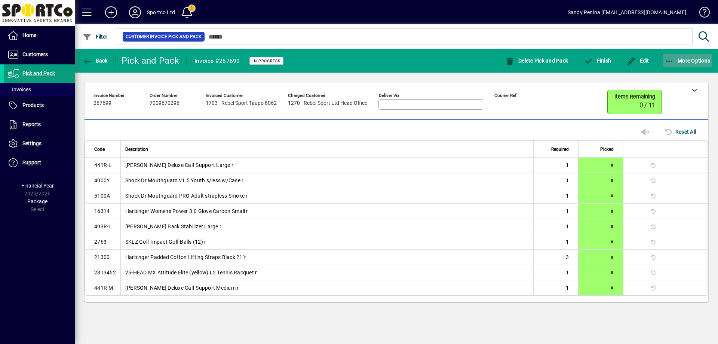
click at [689, 60] on span "More Options" at bounding box center [688, 61] width 46 height 6
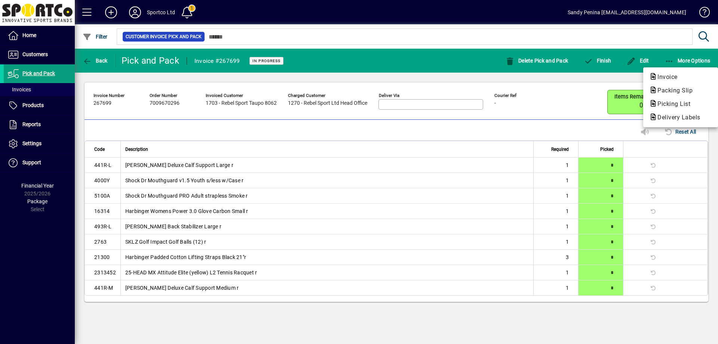
click at [685, 89] on span "Packing Slip" at bounding box center [672, 90] width 47 height 7
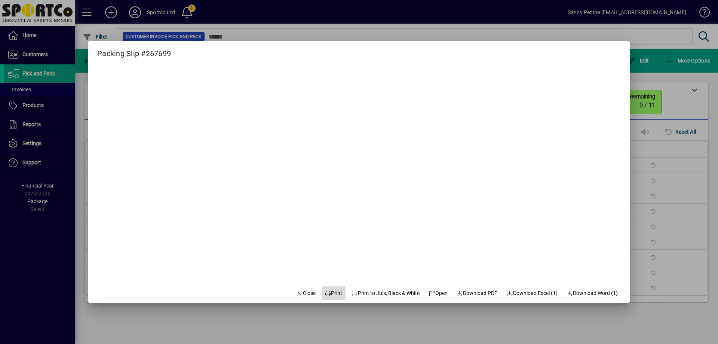
click at [326, 296] on span "Print" at bounding box center [334, 293] width 18 height 8
click at [302, 299] on span "button" at bounding box center [305, 293] width 25 height 18
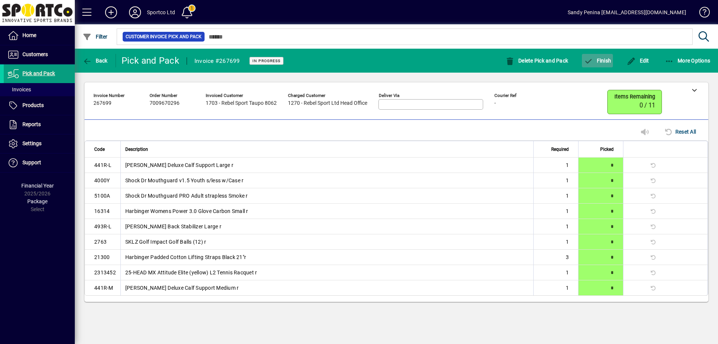
click at [611, 62] on span "Finish" at bounding box center [597, 61] width 27 height 6
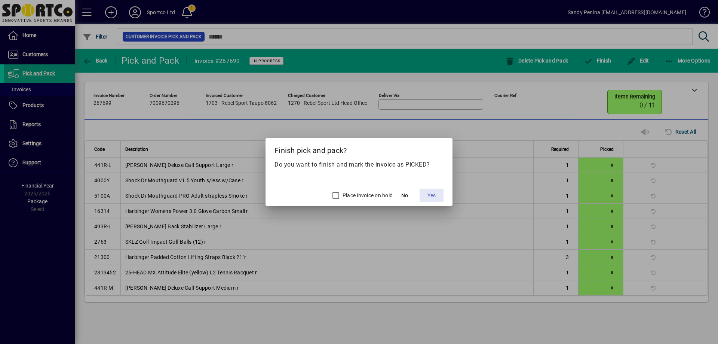
click at [436, 194] on span at bounding box center [432, 195] width 24 height 18
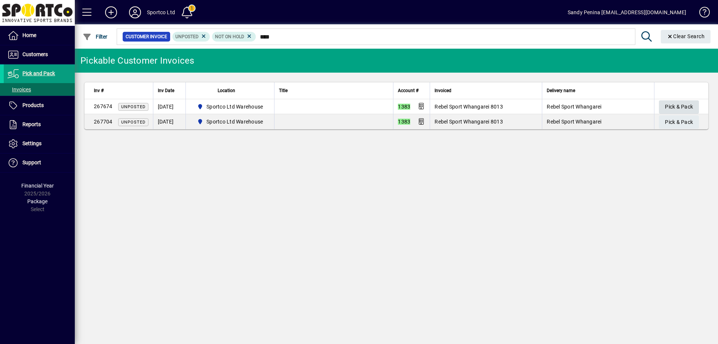
type input "****"
click at [662, 105] on span "button" at bounding box center [679, 107] width 40 height 18
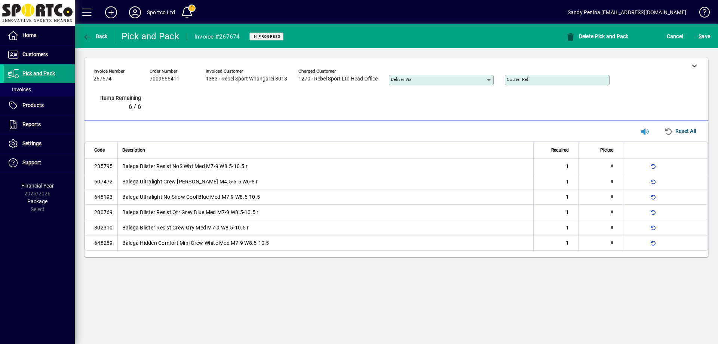
type input "*"
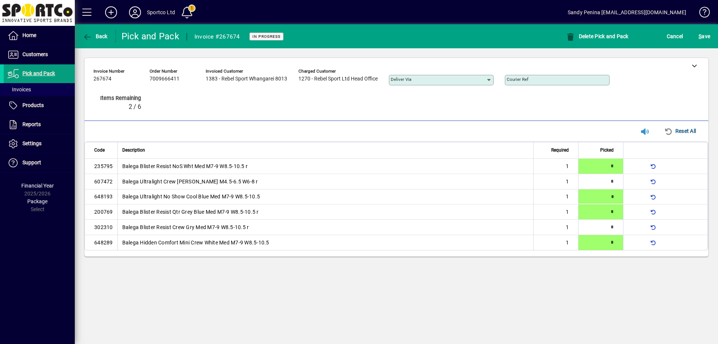
type input "*"
click at [698, 34] on span "submit" at bounding box center [704, 36] width 15 height 18
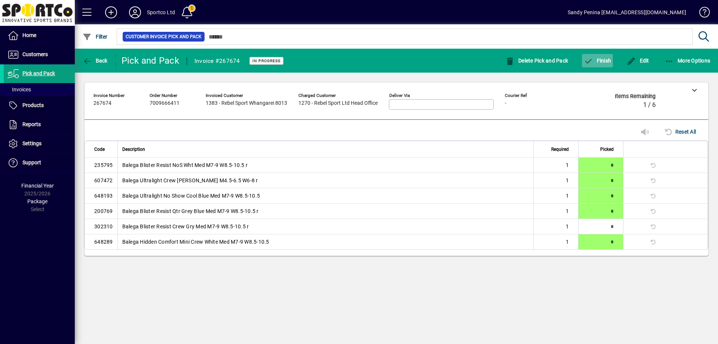
click at [600, 64] on span "button" at bounding box center [597, 61] width 31 height 18
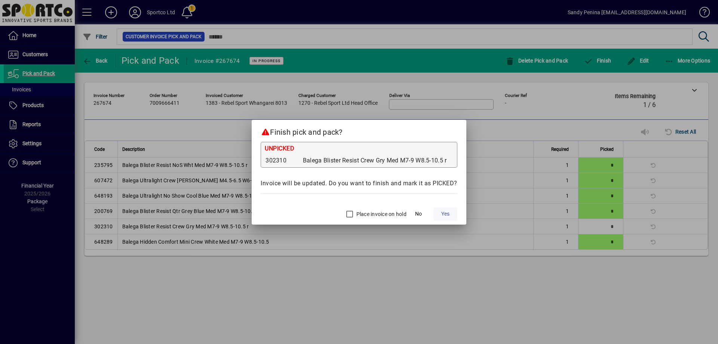
click at [455, 214] on span at bounding box center [446, 214] width 24 height 18
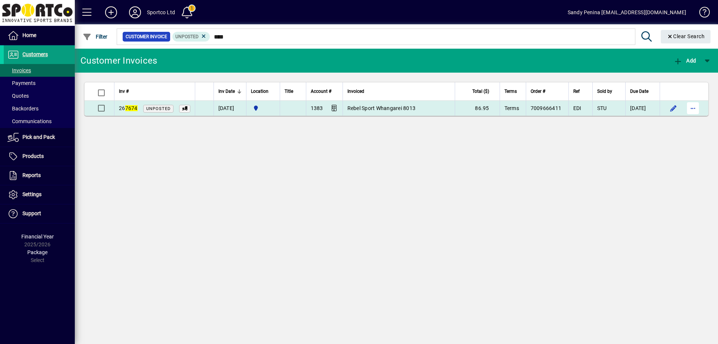
type input "****"
click at [690, 105] on span "button" at bounding box center [693, 108] width 18 height 18
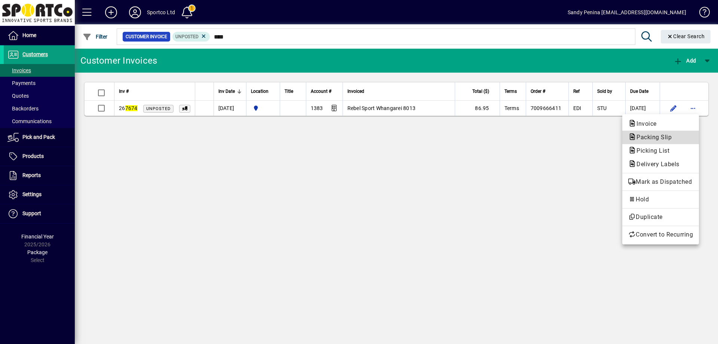
click at [671, 136] on span "Packing Slip" at bounding box center [651, 137] width 47 height 7
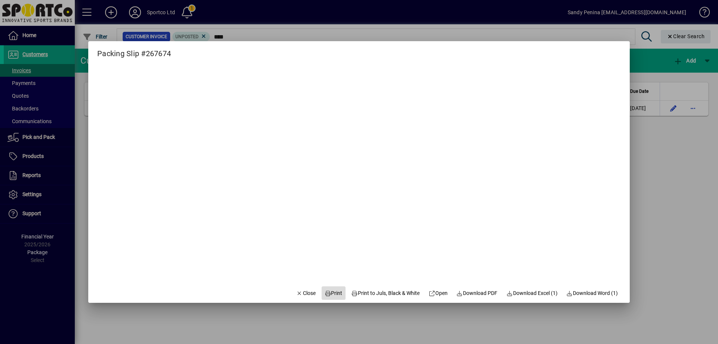
click at [331, 297] on span at bounding box center [334, 293] width 24 height 18
click at [304, 295] on span "Close" at bounding box center [305, 293] width 19 height 8
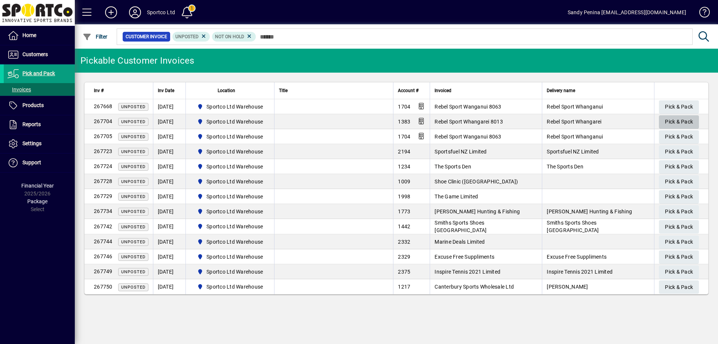
click at [667, 117] on span "Pick & Pack" at bounding box center [679, 122] width 28 height 12
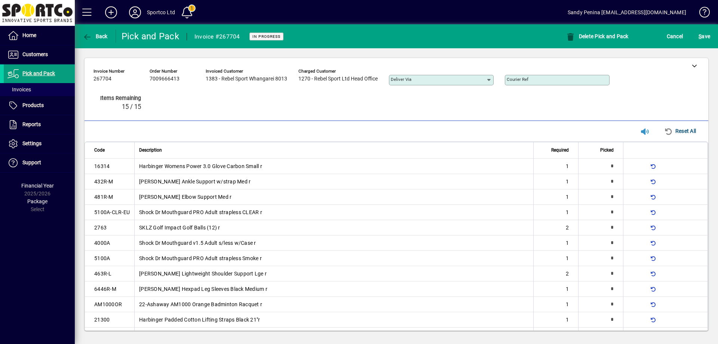
type input "*"
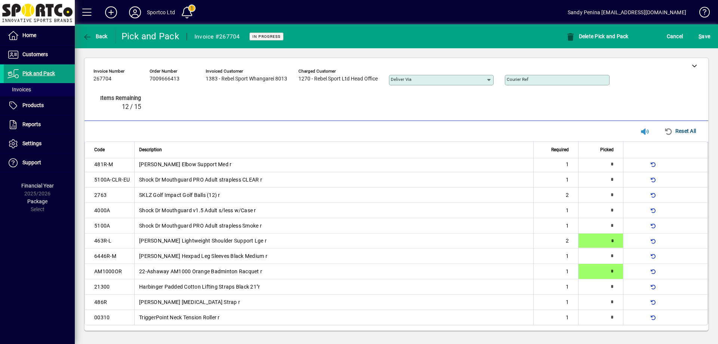
scroll to position [33, 0]
type input "*"
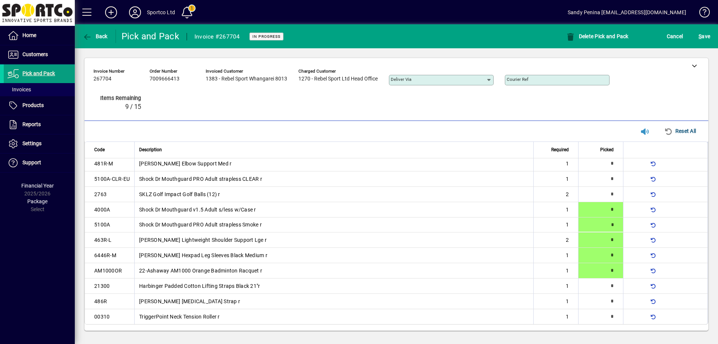
type input "*"
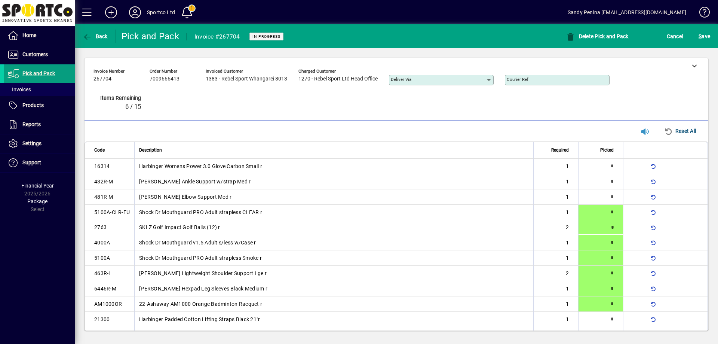
type input "*"
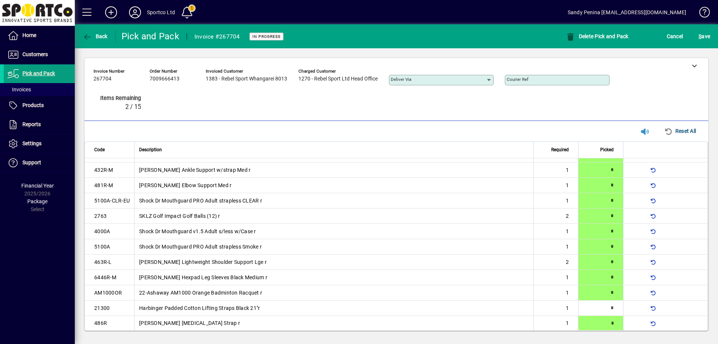
type input "*"
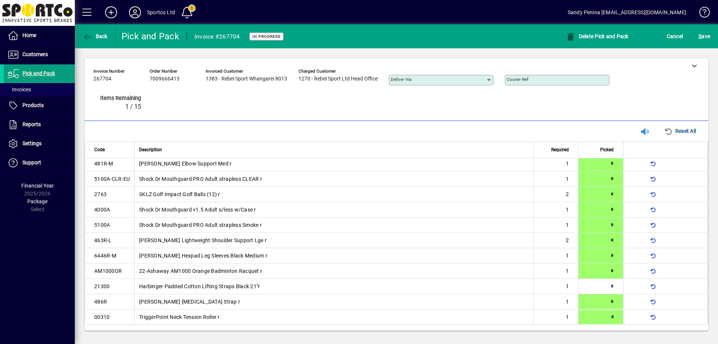
type input "*"
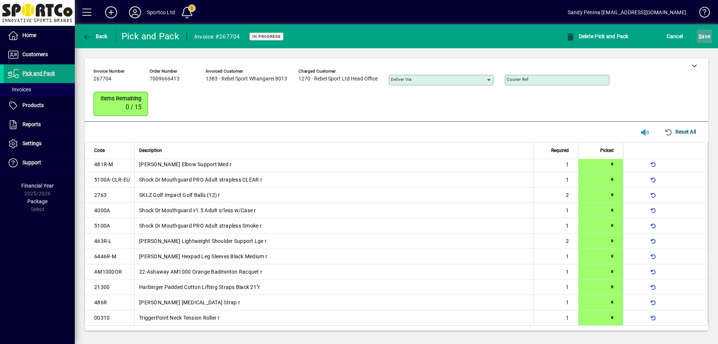
click at [703, 40] on span "S ave" at bounding box center [705, 36] width 12 height 12
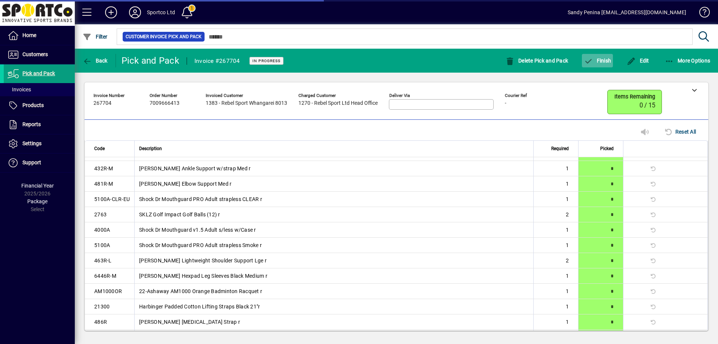
scroll to position [23, 0]
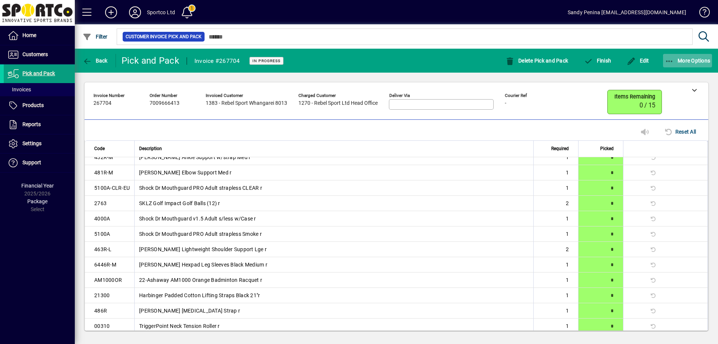
click at [698, 65] on span "button" at bounding box center [687, 61] width 49 height 18
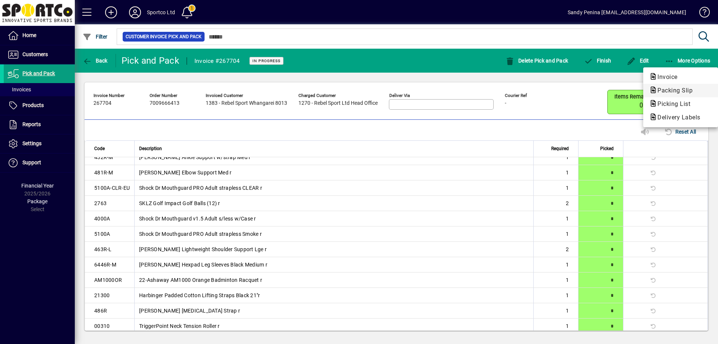
click at [698, 91] on span "Packing Slip" at bounding box center [680, 90] width 63 height 9
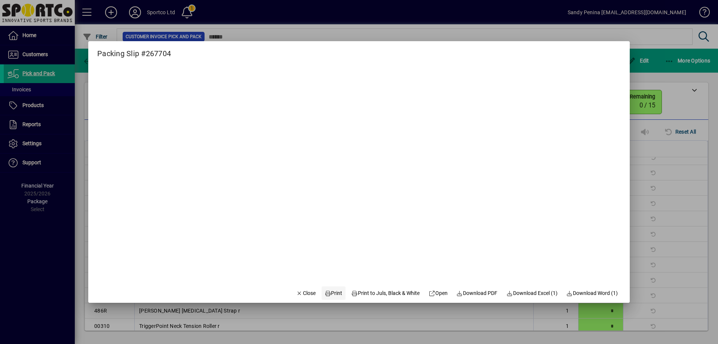
click at [325, 294] on span "Print" at bounding box center [334, 293] width 18 height 8
click at [298, 294] on span "Close" at bounding box center [305, 293] width 19 height 8
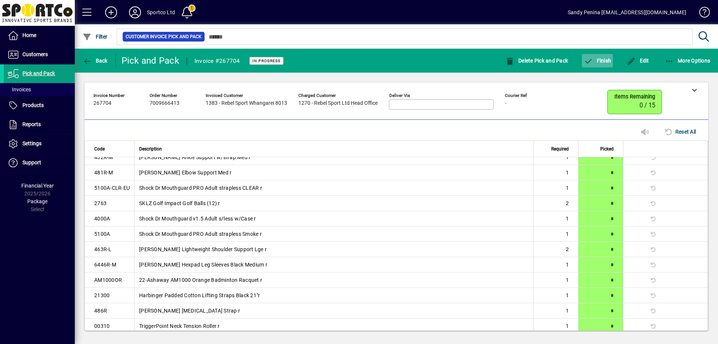
click at [604, 60] on span "Finish" at bounding box center [597, 61] width 27 height 6
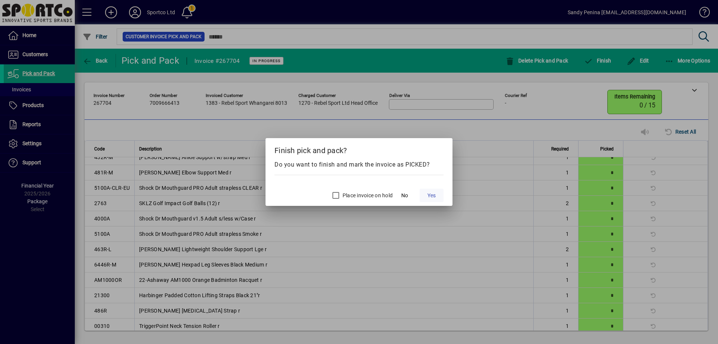
click at [429, 196] on span "Yes" at bounding box center [432, 196] width 8 height 8
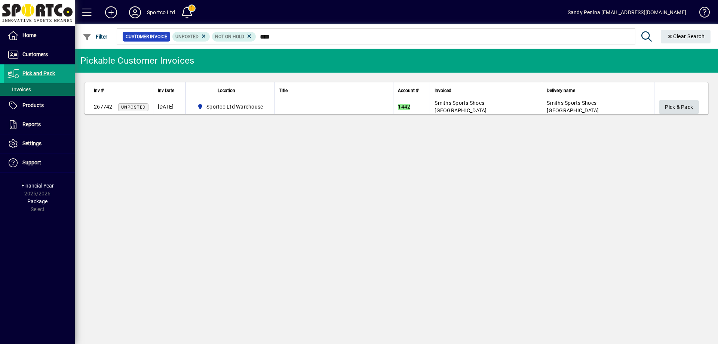
type input "****"
click at [692, 107] on span "Pick & Pack" at bounding box center [679, 107] width 28 height 12
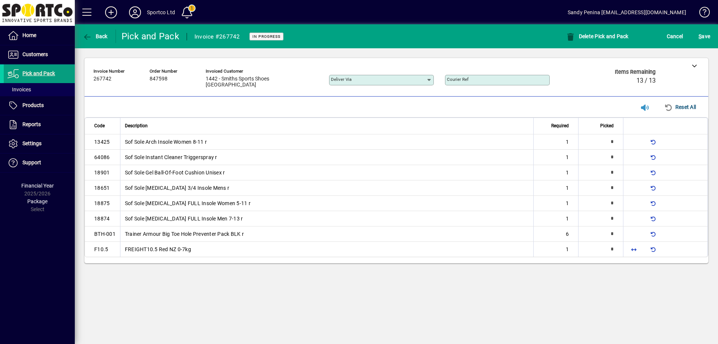
type input "*"
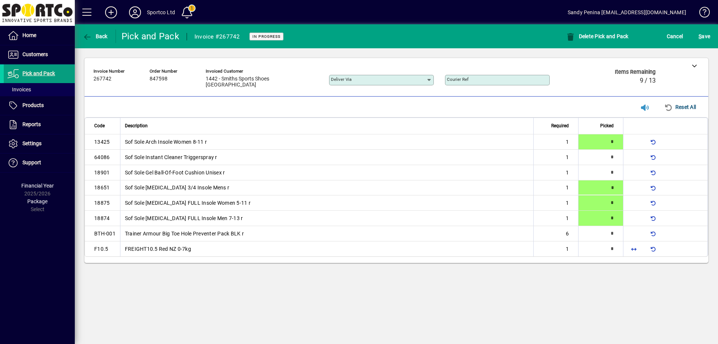
type input "*"
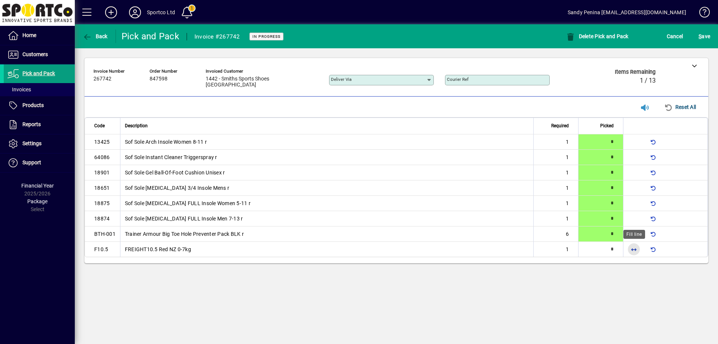
click at [635, 250] on span "button" at bounding box center [634, 249] width 18 height 18
type input "*"
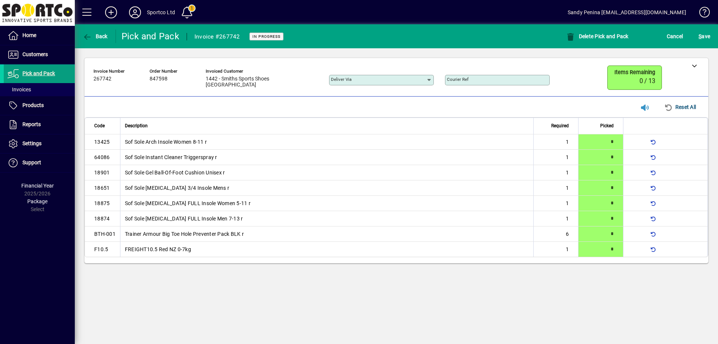
click at [701, 26] on mat-toolbar-row "Back Pick and Pack Invoice #267742 In Progress Delete Pick and Pack Cancel S ave" at bounding box center [396, 36] width 643 height 24
click at [708, 38] on span "S ave" at bounding box center [705, 36] width 12 height 12
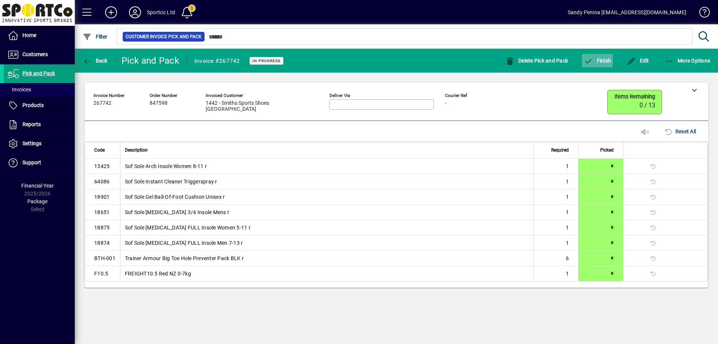
click at [605, 65] on span "button" at bounding box center [597, 61] width 31 height 18
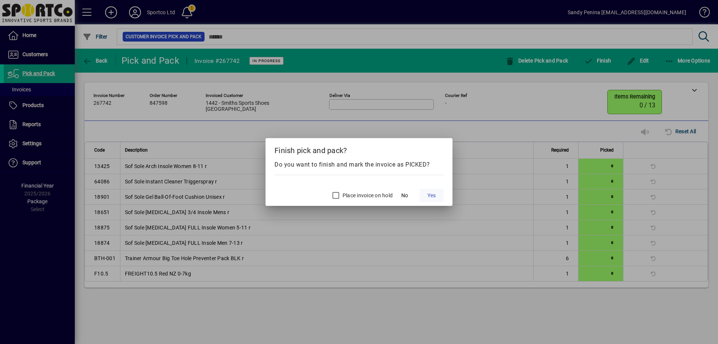
click at [432, 200] on span at bounding box center [432, 195] width 24 height 18
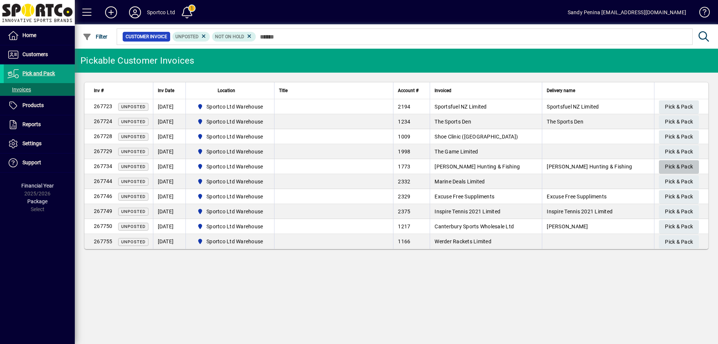
click at [662, 162] on span "button" at bounding box center [679, 167] width 40 height 18
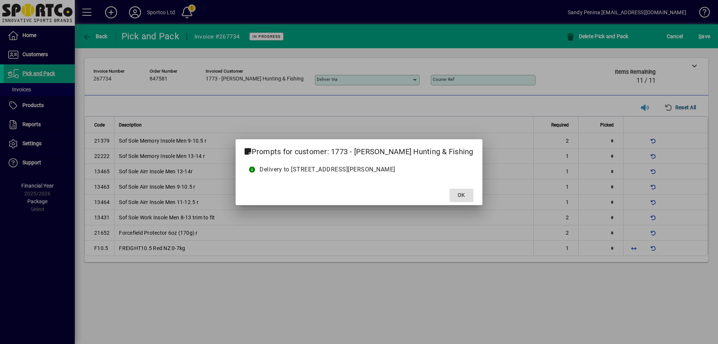
click at [453, 191] on span at bounding box center [462, 195] width 24 height 18
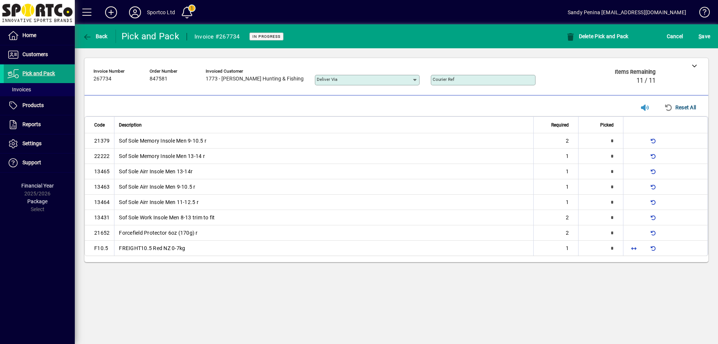
type input "*"
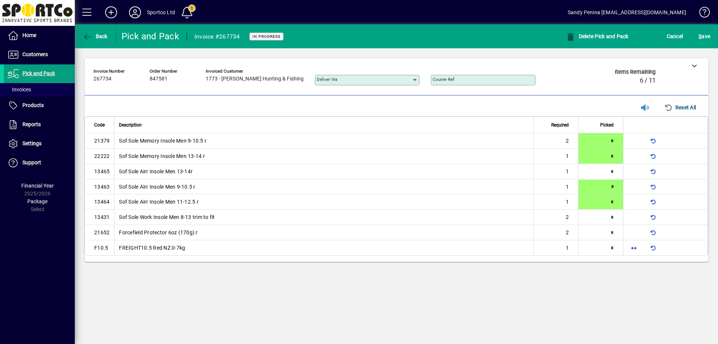
type input "*"
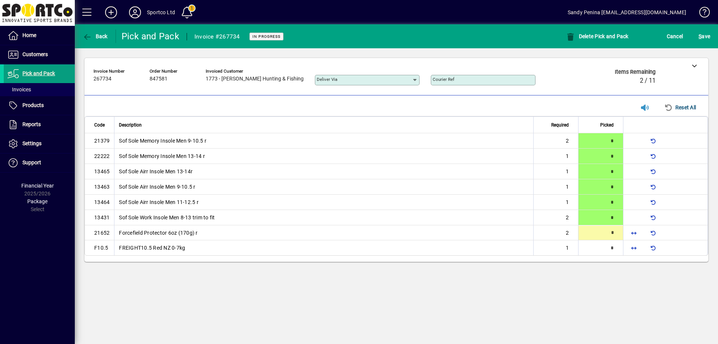
type input "*"
click at [631, 250] on span "button" at bounding box center [634, 248] width 18 height 18
type input "*"
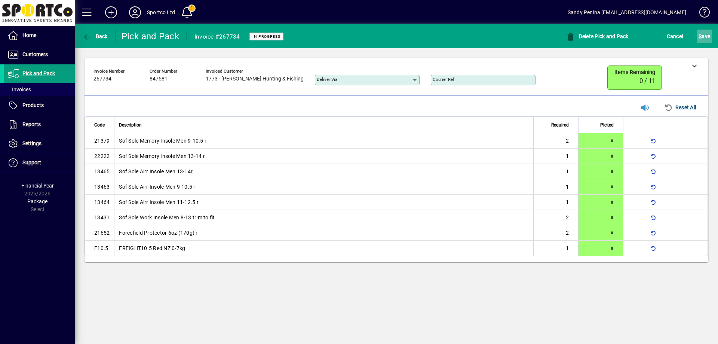
click at [711, 37] on span "submit" at bounding box center [704, 36] width 15 height 18
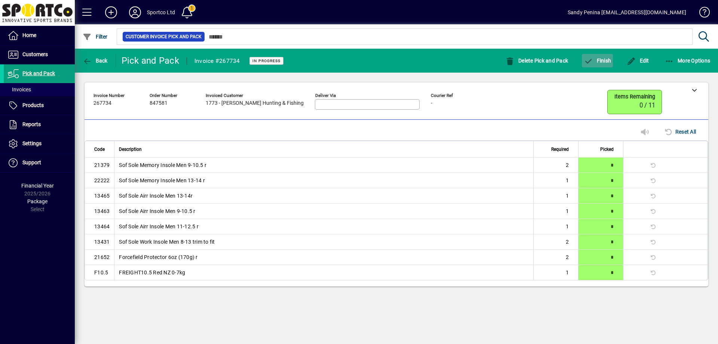
click at [597, 58] on span "Finish" at bounding box center [597, 61] width 27 height 6
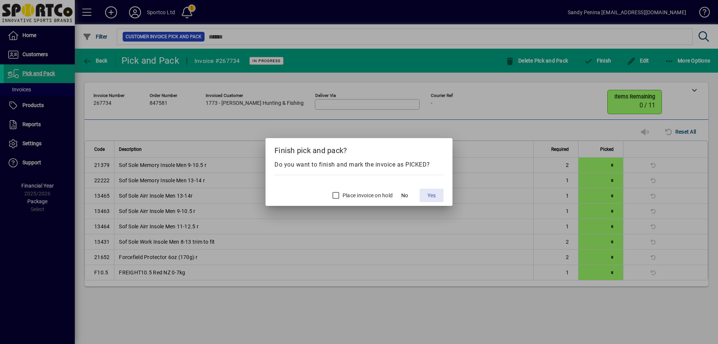
click at [437, 200] on span at bounding box center [432, 195] width 24 height 18
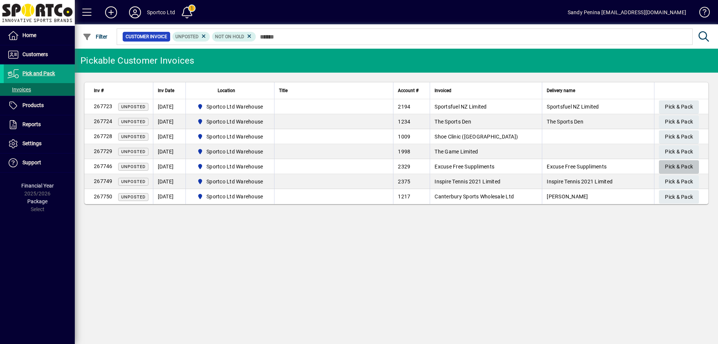
click at [668, 162] on span "Pick & Pack" at bounding box center [679, 166] width 28 height 12
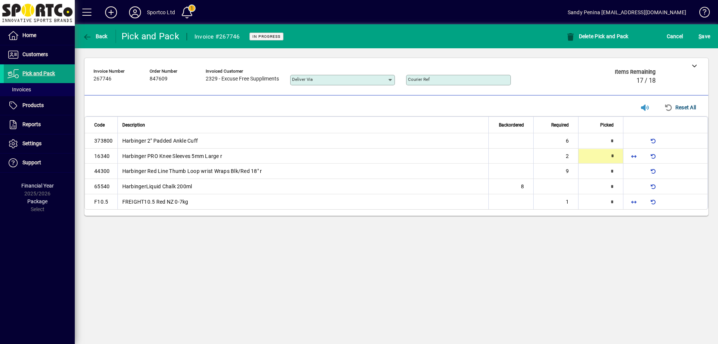
type input "*"
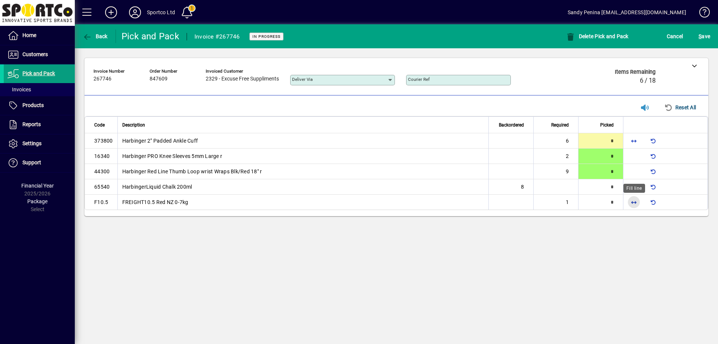
click at [636, 201] on span "button" at bounding box center [634, 202] width 18 height 18
type input "*"
click at [635, 140] on span "button" at bounding box center [634, 141] width 18 height 18
type input "*"
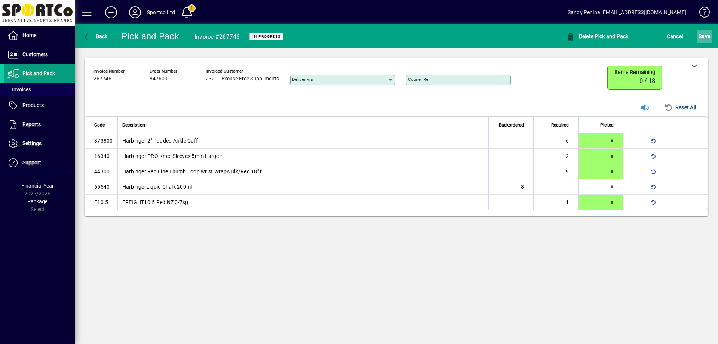
click at [705, 36] on span "S ave" at bounding box center [705, 36] width 12 height 12
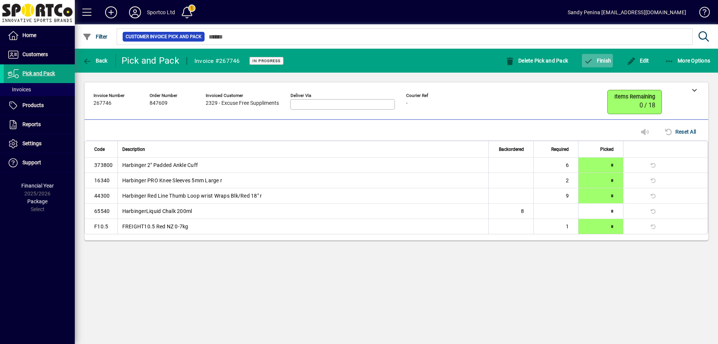
click at [598, 62] on span "Finish" at bounding box center [597, 61] width 27 height 6
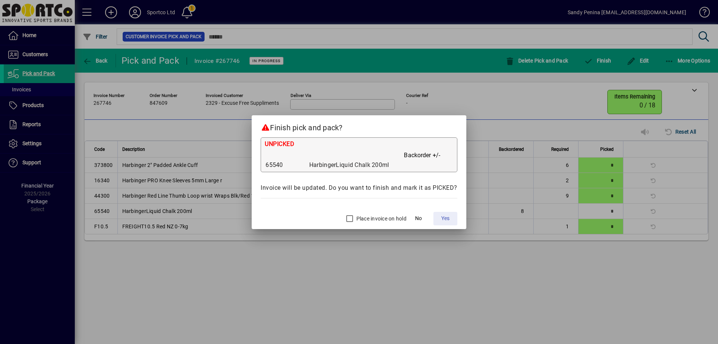
drag, startPoint x: 448, startPoint y: 217, endPoint x: 298, endPoint y: 118, distance: 179.6
click at [448, 216] on span "Yes" at bounding box center [445, 218] width 8 height 8
